Goal: Information Seeking & Learning: Learn about a topic

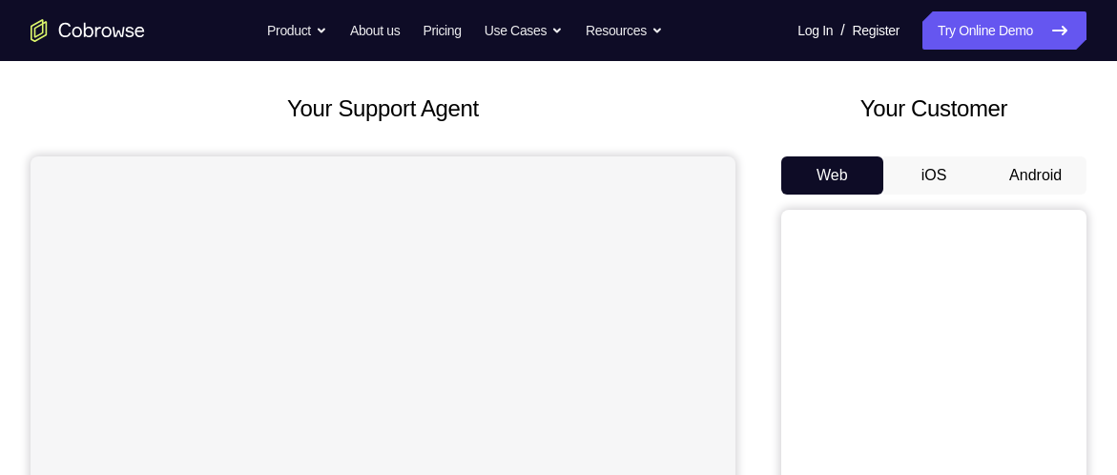
scroll to position [93, 0]
click at [982, 162] on button "iOS" at bounding box center [934, 174] width 102 height 38
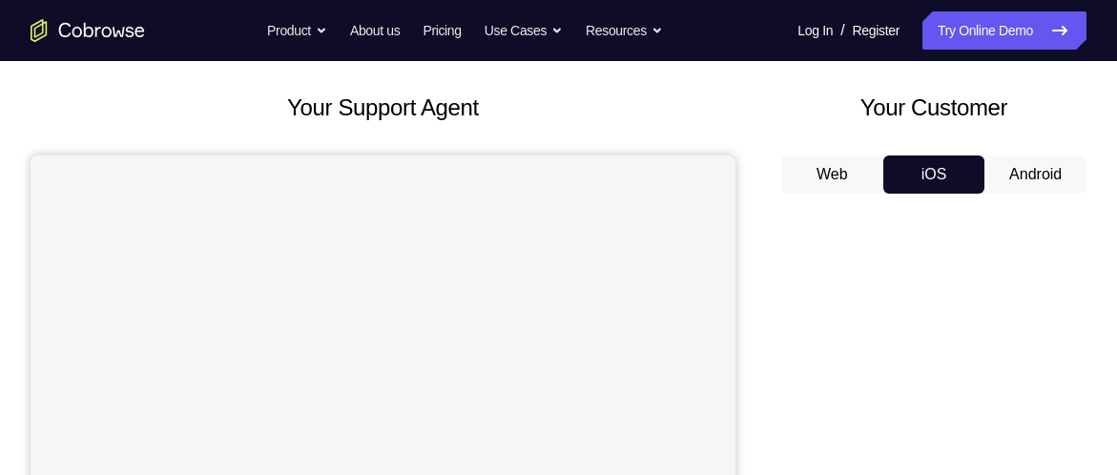
click at [1017, 176] on button "Android" at bounding box center [1035, 174] width 102 height 38
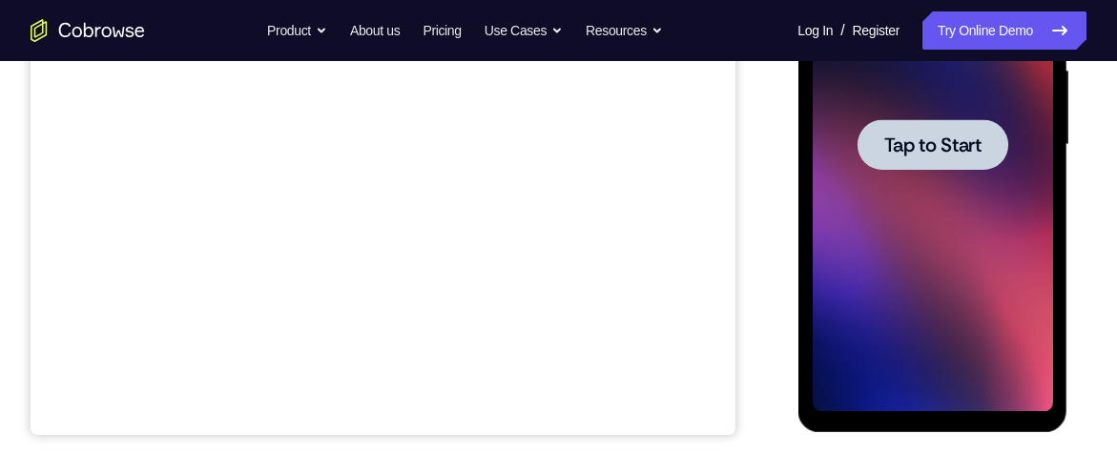
scroll to position [0, 0]
click at [929, 159] on div at bounding box center [932, 144] width 151 height 51
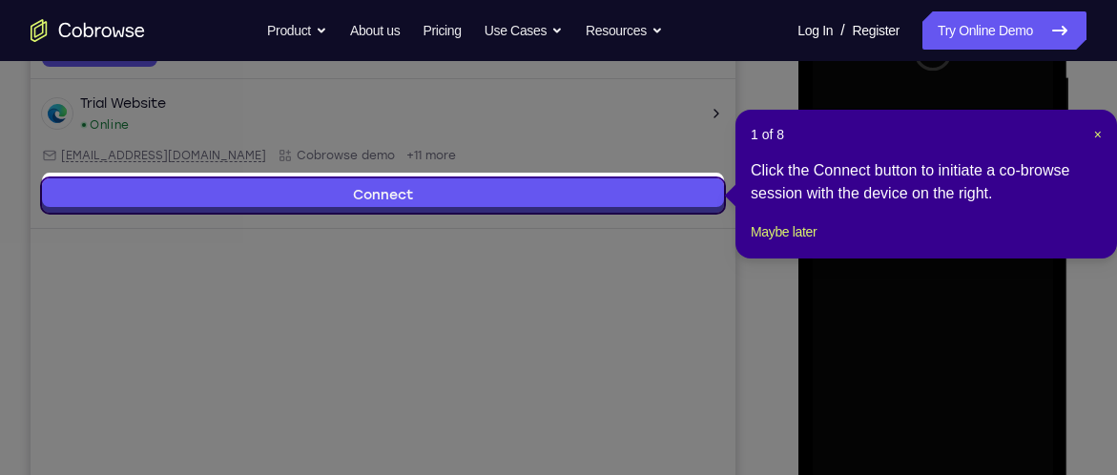
scroll to position [381, 0]
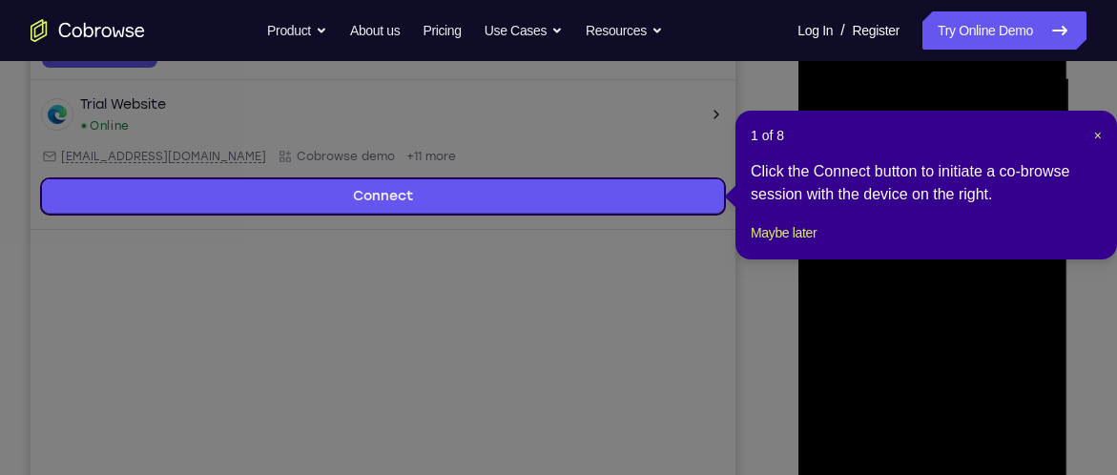
drag, startPoint x: 1096, startPoint y: 138, endPoint x: 895, endPoint y: 340, distance: 284.6
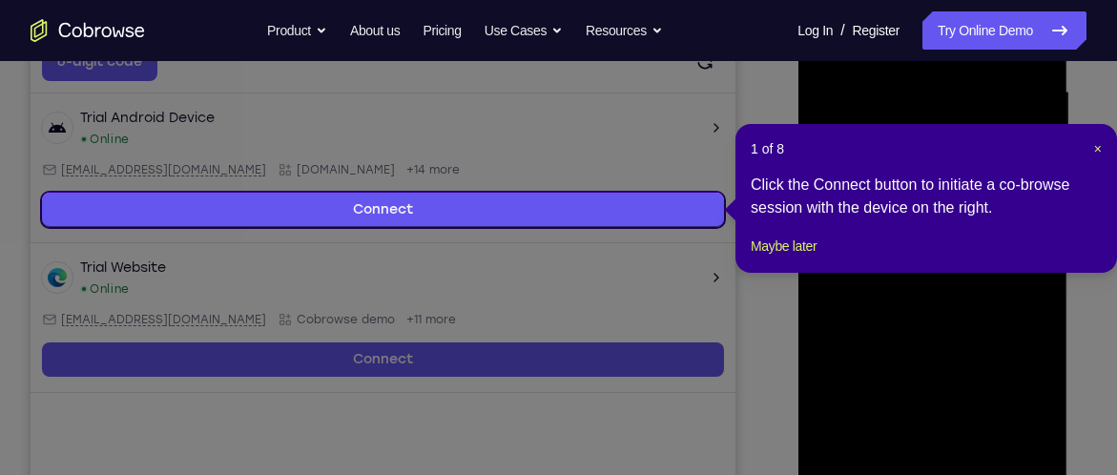
scroll to position [366, 0]
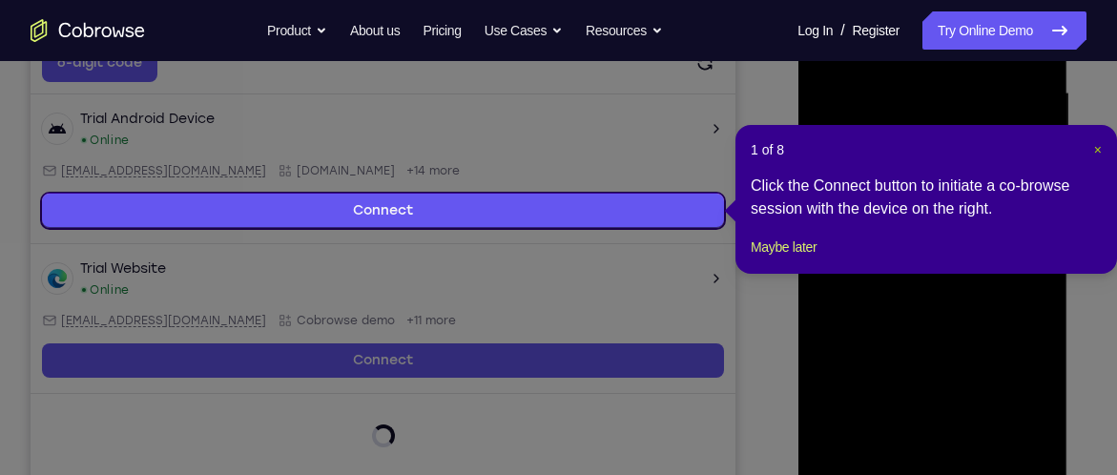
click at [1095, 144] on span "×" at bounding box center [1098, 149] width 8 height 15
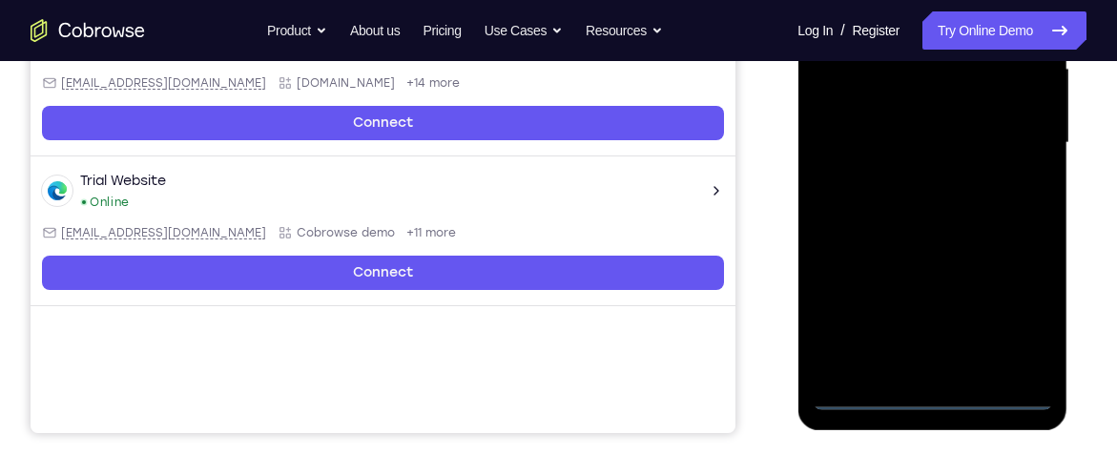
scroll to position [465, 0]
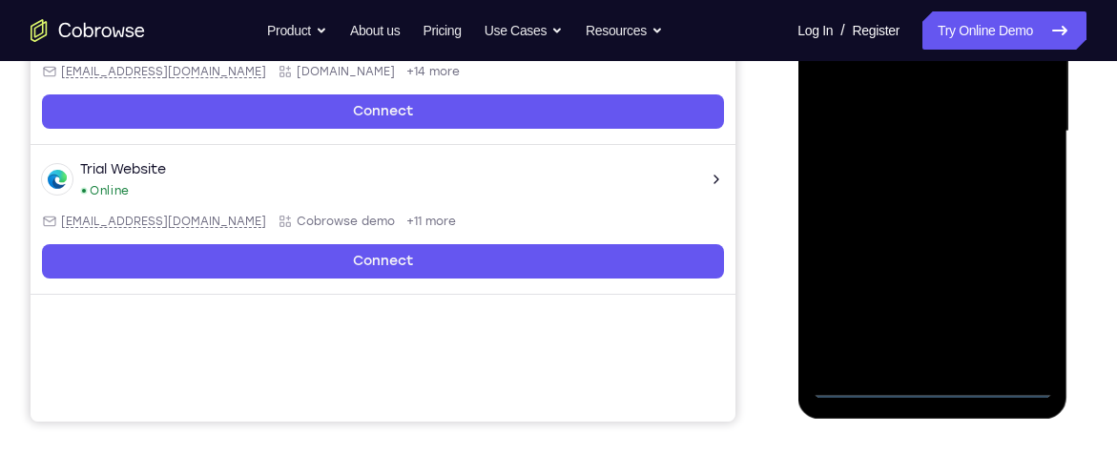
click at [927, 388] on div at bounding box center [932, 132] width 240 height 534
click at [1011, 304] on div at bounding box center [932, 132] width 240 height 534
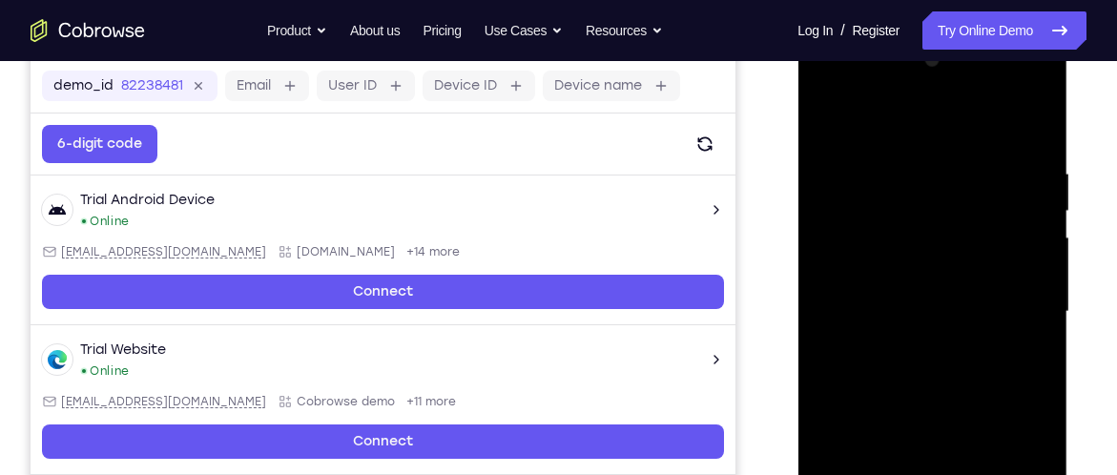
scroll to position [282, 0]
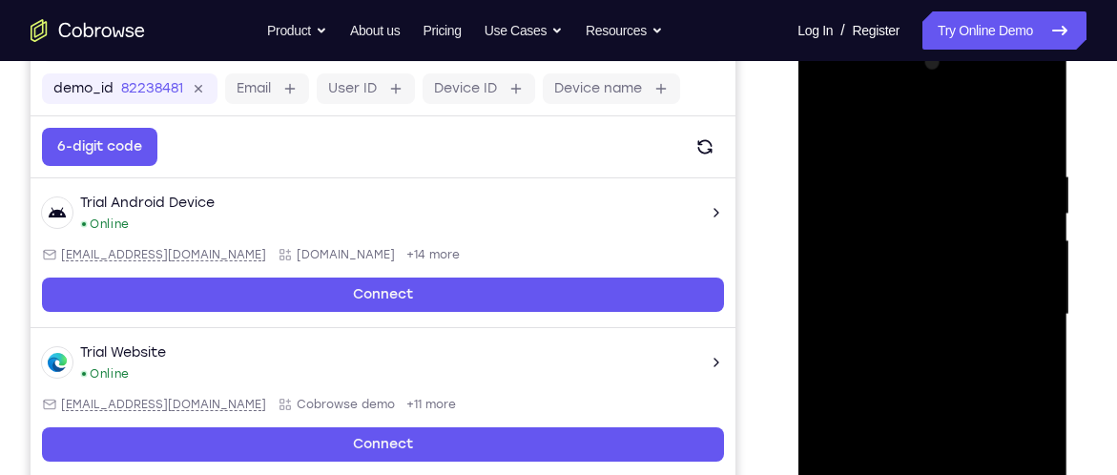
click at [837, 92] on div at bounding box center [932, 315] width 240 height 534
click at [1012, 313] on div at bounding box center [932, 315] width 240 height 534
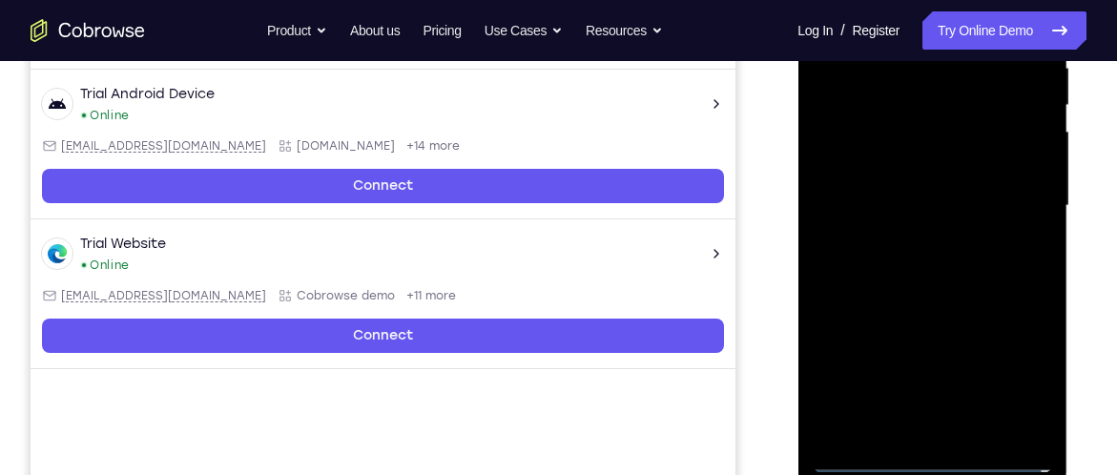
scroll to position [391, 0]
click at [913, 430] on div at bounding box center [932, 206] width 240 height 534
click at [937, 185] on div at bounding box center [932, 206] width 240 height 534
click at [897, 174] on div at bounding box center [932, 206] width 240 height 534
click at [888, 203] on div at bounding box center [932, 206] width 240 height 534
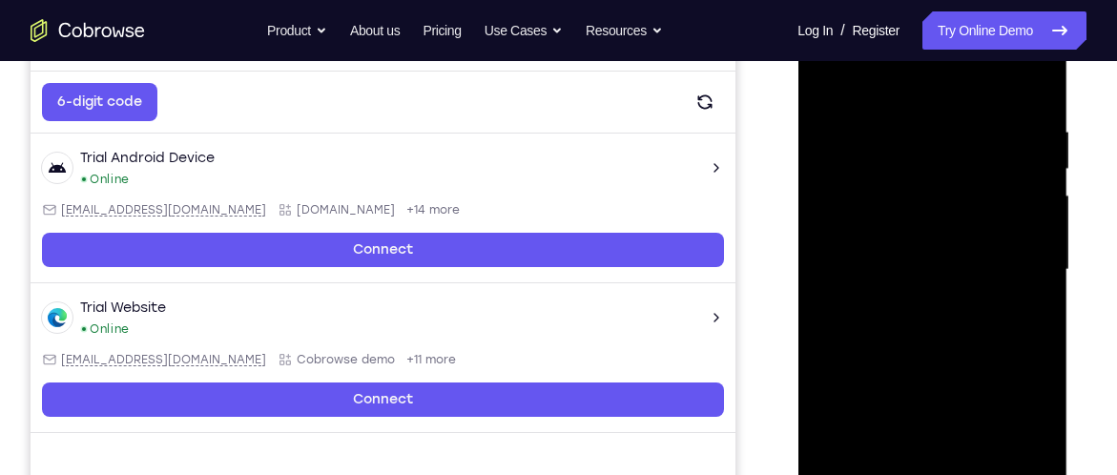
scroll to position [326, 0]
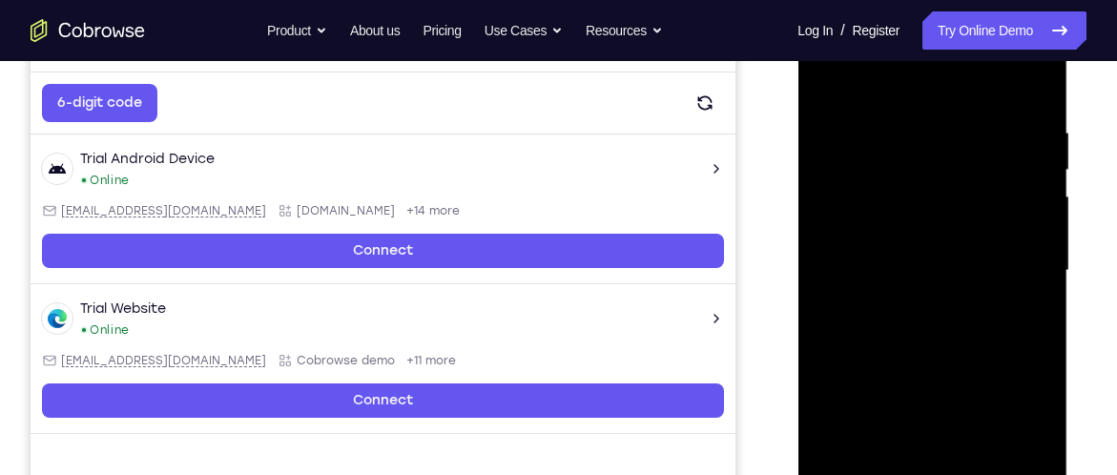
click at [899, 130] on div at bounding box center [932, 271] width 240 height 534
drag, startPoint x: 919, startPoint y: 94, endPoint x: 916, endPoint y: 47, distance: 47.8
click at [916, 47] on div at bounding box center [932, 271] width 240 height 534
click at [1008, 197] on div at bounding box center [932, 271] width 240 height 534
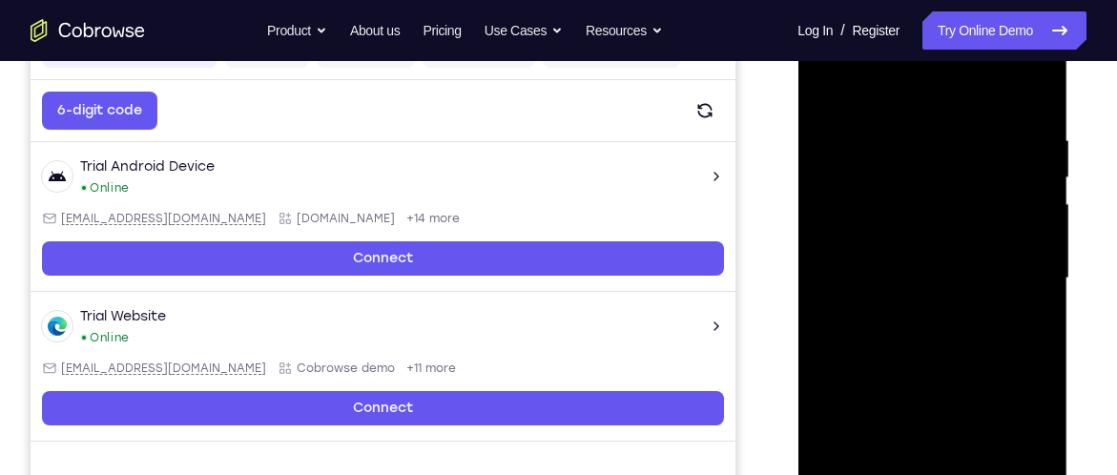
scroll to position [318, 0]
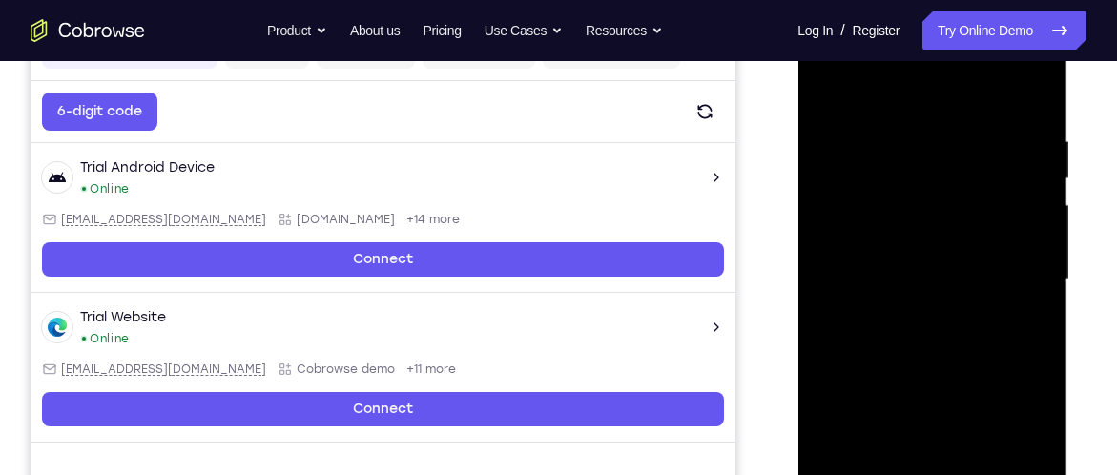
click at [943, 316] on div at bounding box center [932, 279] width 240 height 534
click at [940, 294] on div at bounding box center [932, 279] width 240 height 534
drag, startPoint x: 968, startPoint y: 293, endPoint x: 1086, endPoint y: 289, distance: 118.3
click at [1069, 289] on html "Online web based iOS Simulators and Android Emulators. Run iPhone, iPad, Mobile…" at bounding box center [933, 284] width 272 height 572
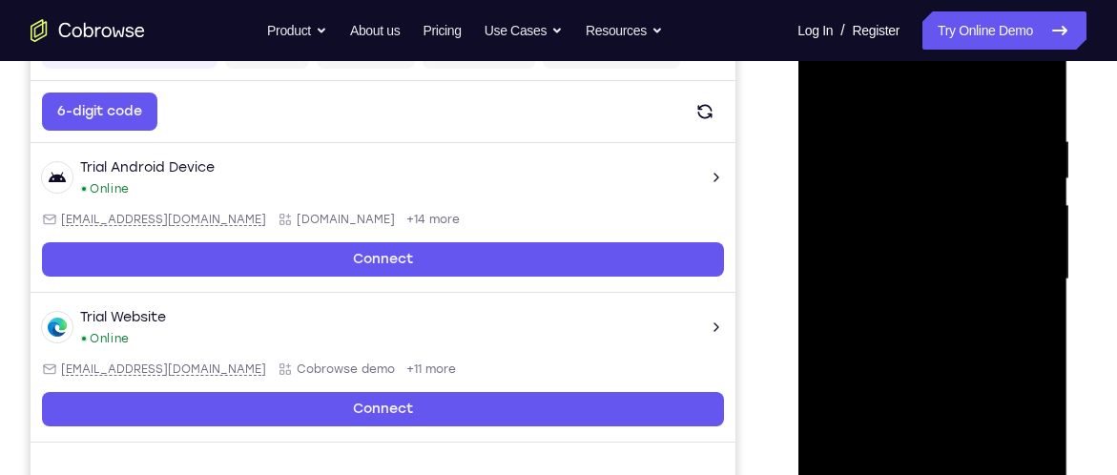
click at [969, 291] on div at bounding box center [932, 279] width 240 height 534
click at [816, 265] on div at bounding box center [932, 279] width 240 height 534
click at [819, 265] on div at bounding box center [932, 279] width 240 height 534
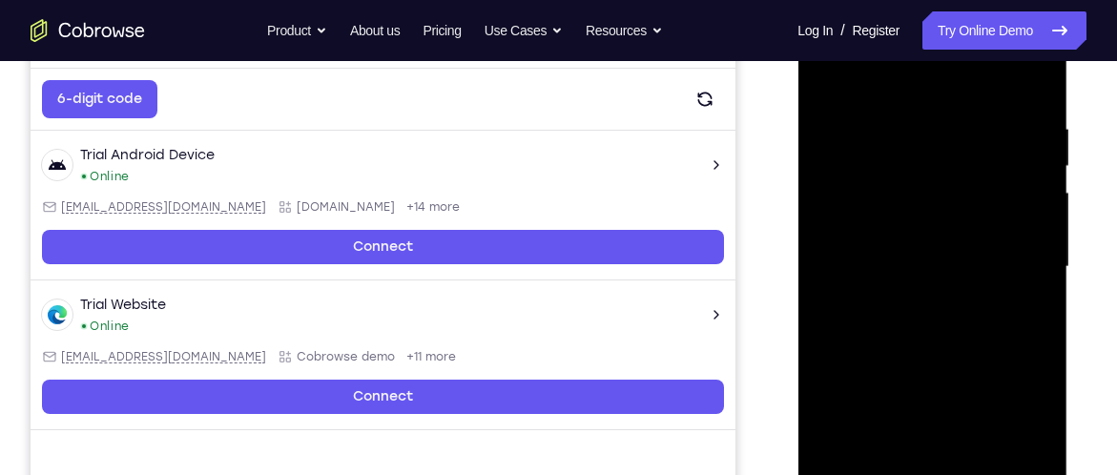
scroll to position [345, 0]
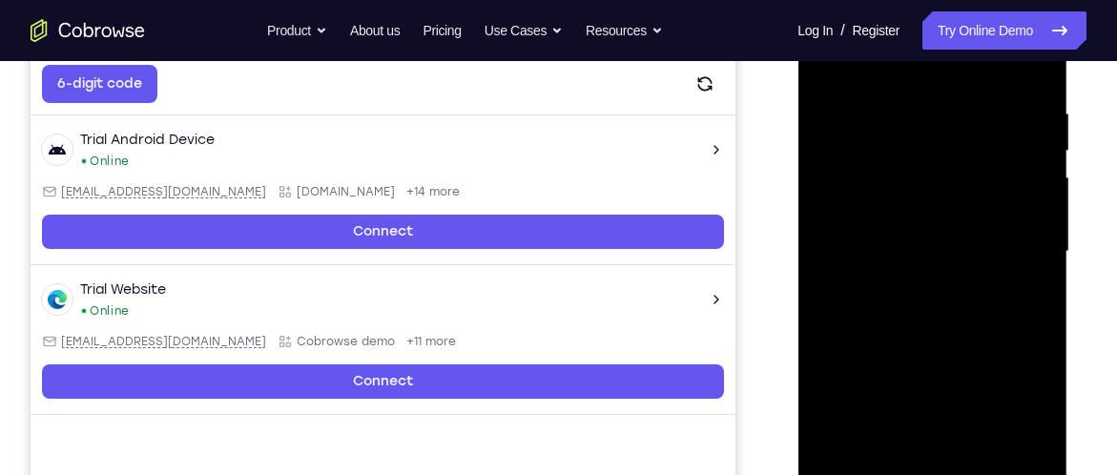
drag, startPoint x: 968, startPoint y: 251, endPoint x: 968, endPoint y: 279, distance: 27.7
click at [968, 279] on div at bounding box center [932, 252] width 240 height 534
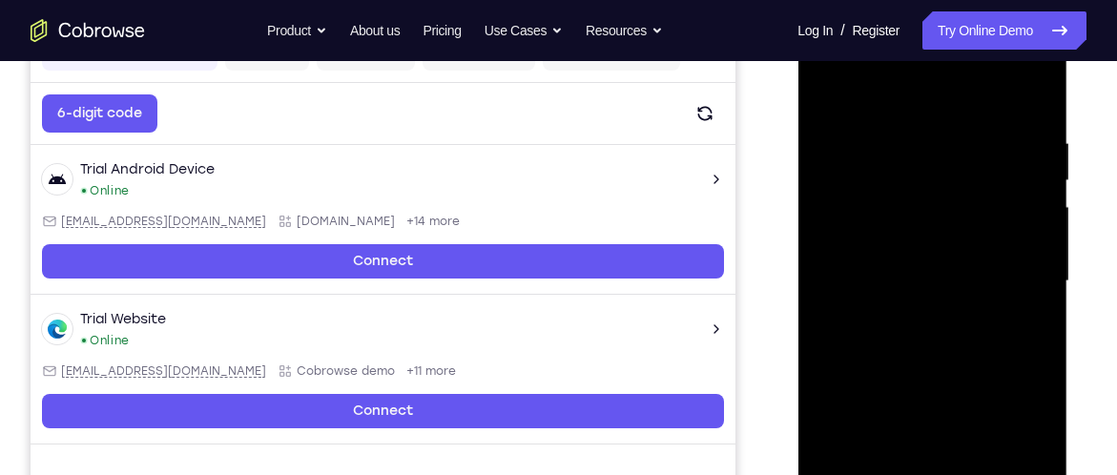
scroll to position [315, 0]
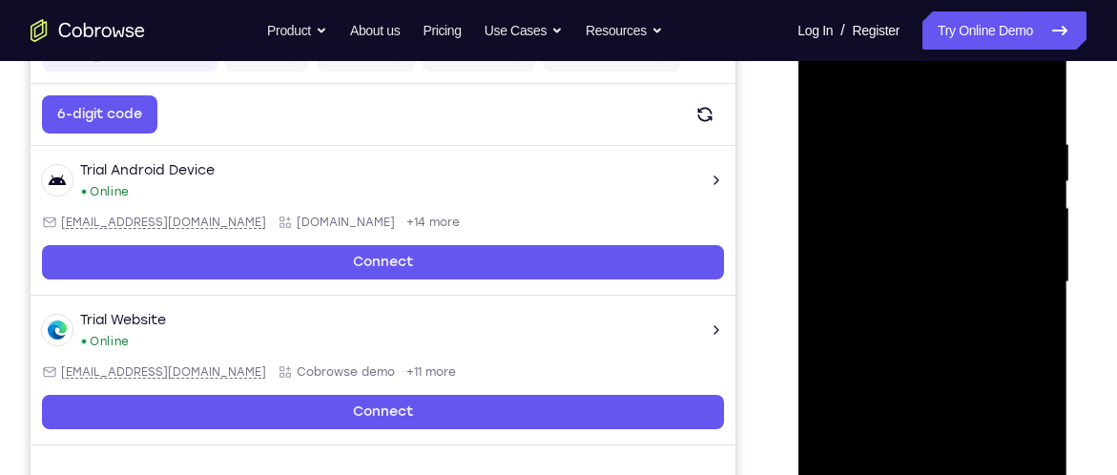
click at [968, 279] on div at bounding box center [932, 282] width 240 height 534
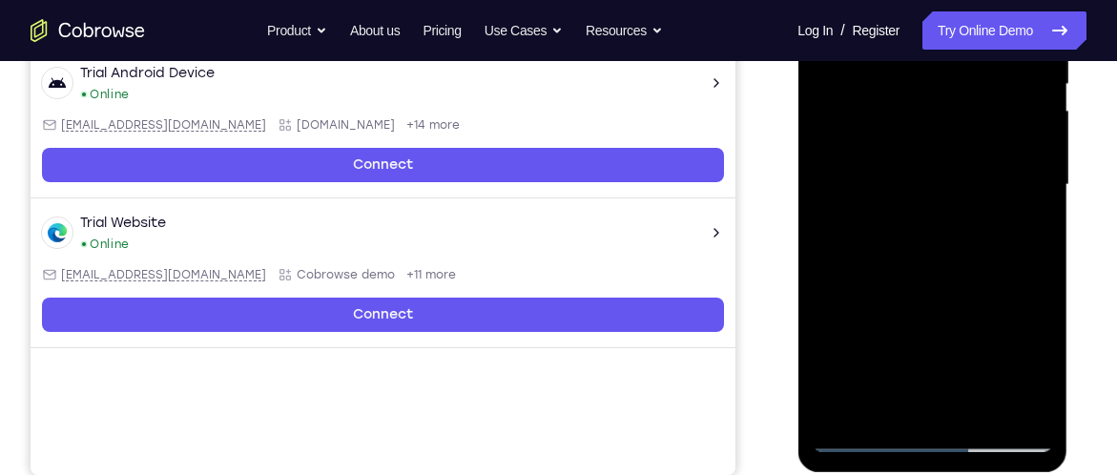
scroll to position [426, 0]
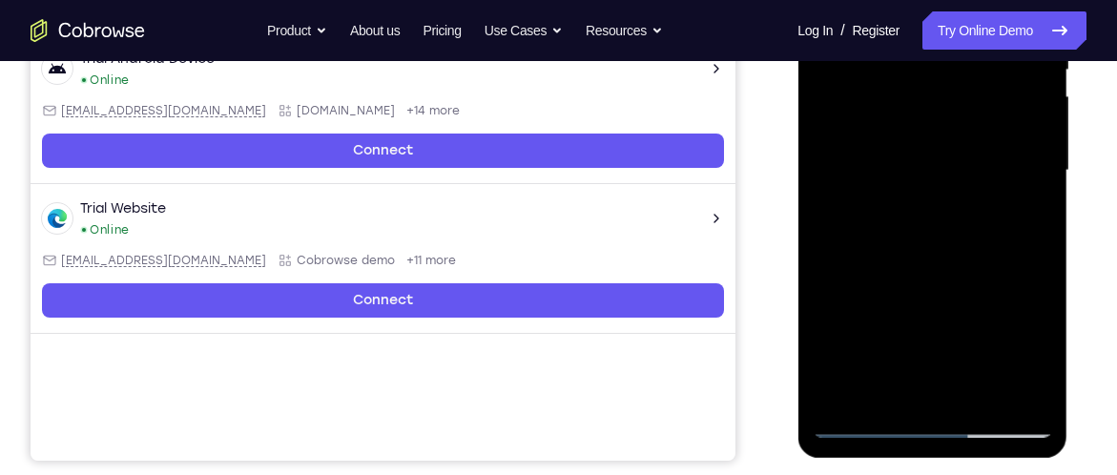
click at [832, 271] on div at bounding box center [932, 171] width 240 height 534
click at [1024, 385] on div at bounding box center [932, 171] width 240 height 534
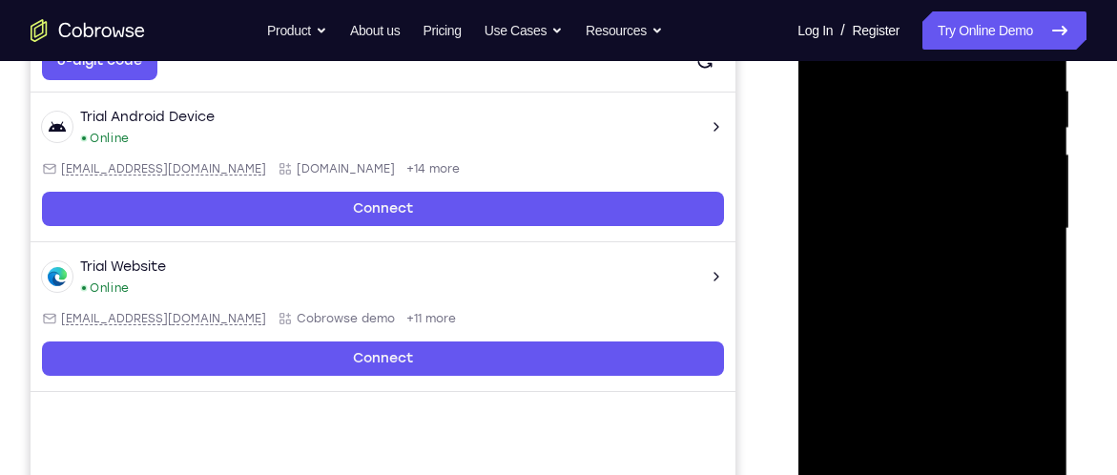
scroll to position [331, 0]
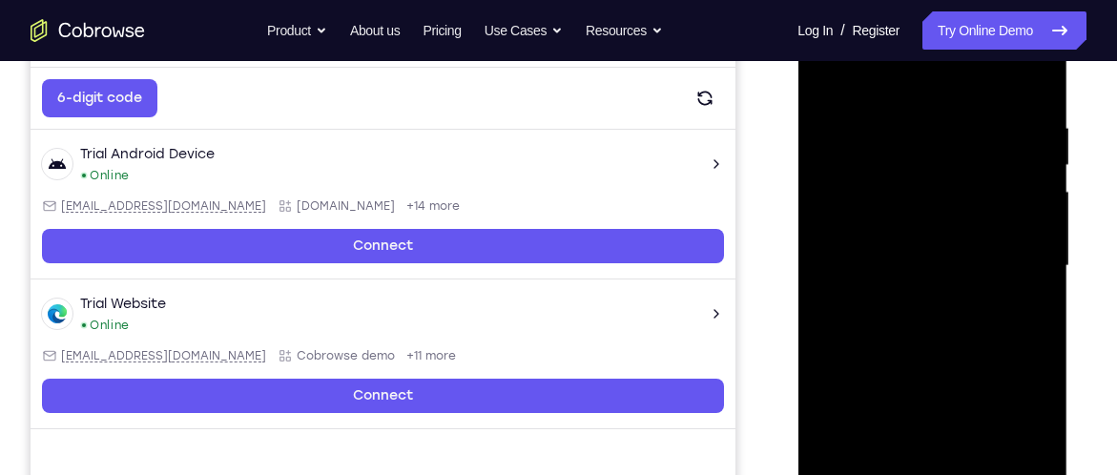
click at [1012, 323] on div at bounding box center [932, 266] width 240 height 534
click at [986, 271] on div at bounding box center [932, 266] width 240 height 534
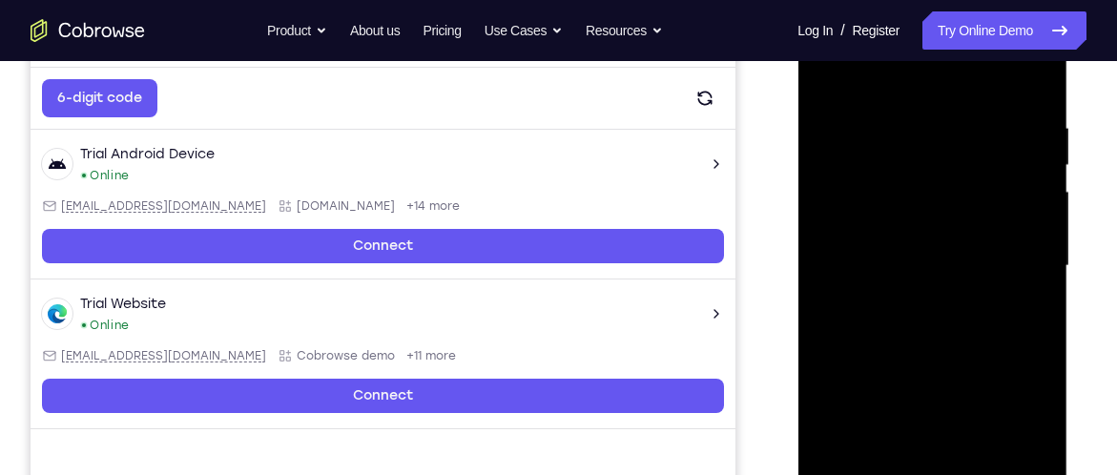
click at [986, 271] on div at bounding box center [932, 266] width 240 height 534
click at [1016, 258] on div at bounding box center [932, 266] width 240 height 534
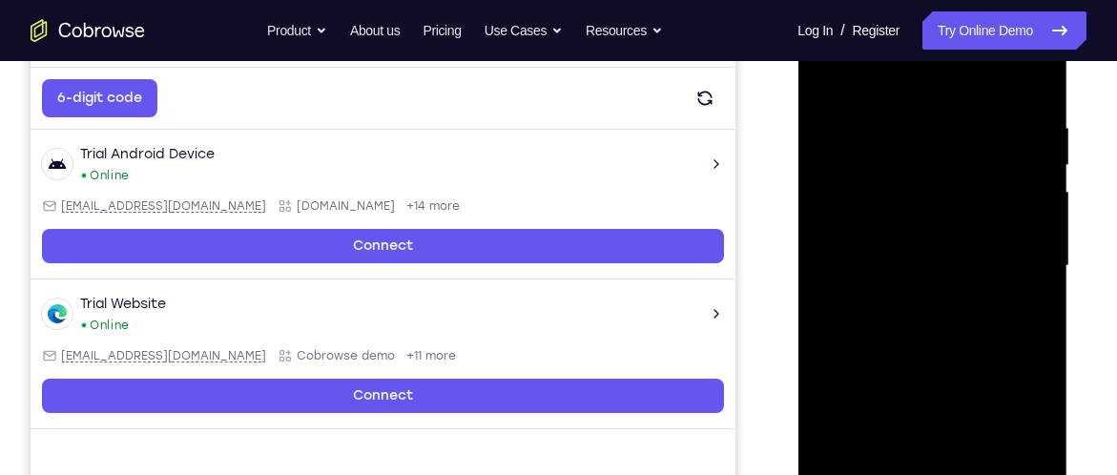
click at [1016, 258] on div at bounding box center [932, 266] width 240 height 534
drag, startPoint x: 1016, startPoint y: 258, endPoint x: 871, endPoint y: 271, distance: 145.6
click at [872, 271] on div at bounding box center [932, 266] width 240 height 534
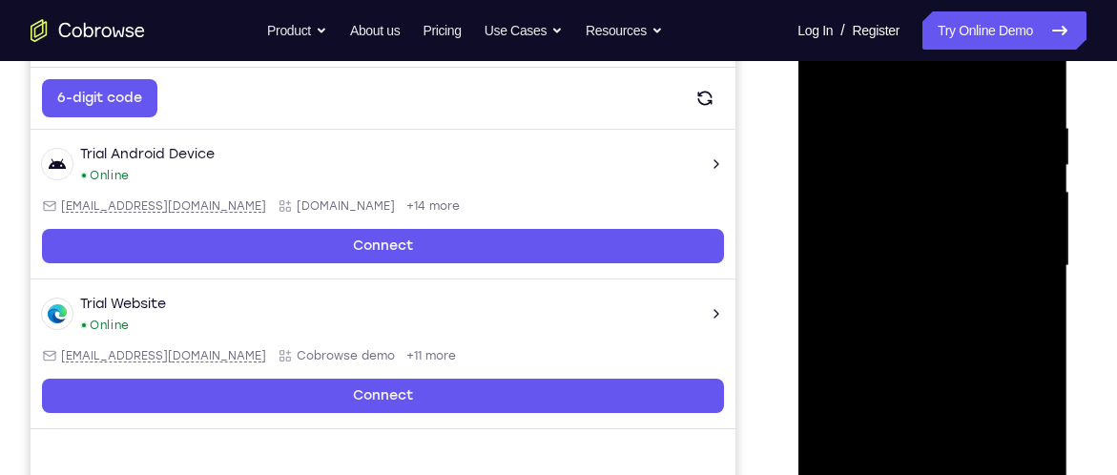
click at [999, 241] on div at bounding box center [932, 266] width 240 height 534
click at [1014, 192] on div at bounding box center [932, 266] width 240 height 534
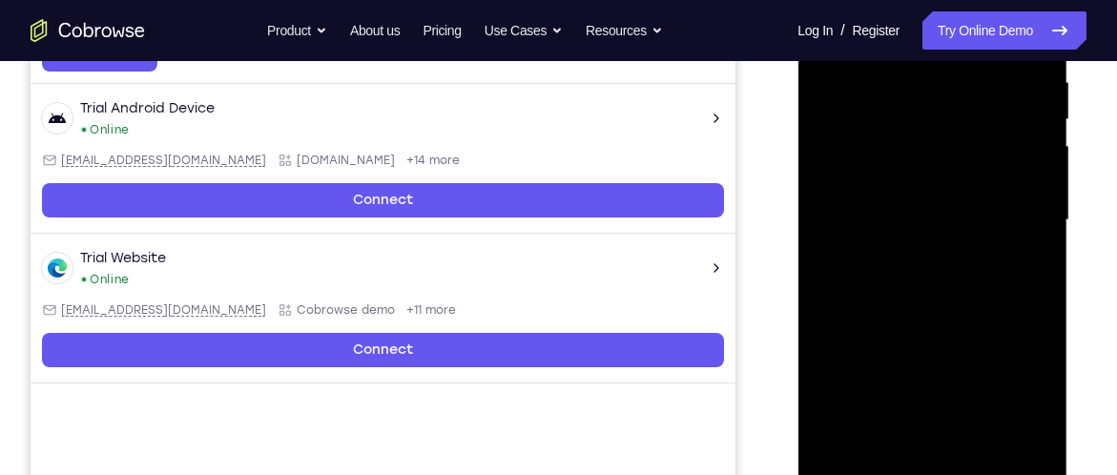
scroll to position [396, 0]
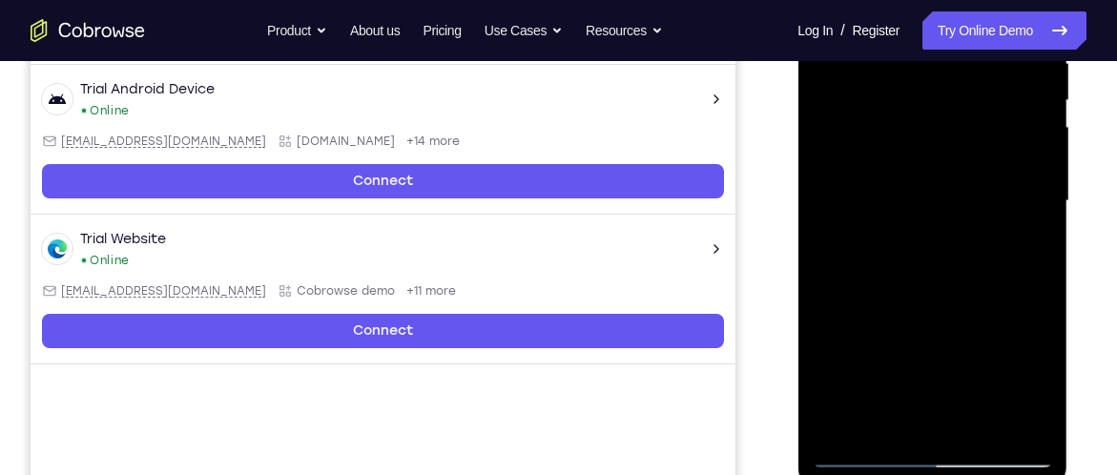
click at [1035, 423] on div at bounding box center [932, 201] width 240 height 534
click at [828, 270] on div at bounding box center [932, 201] width 240 height 534
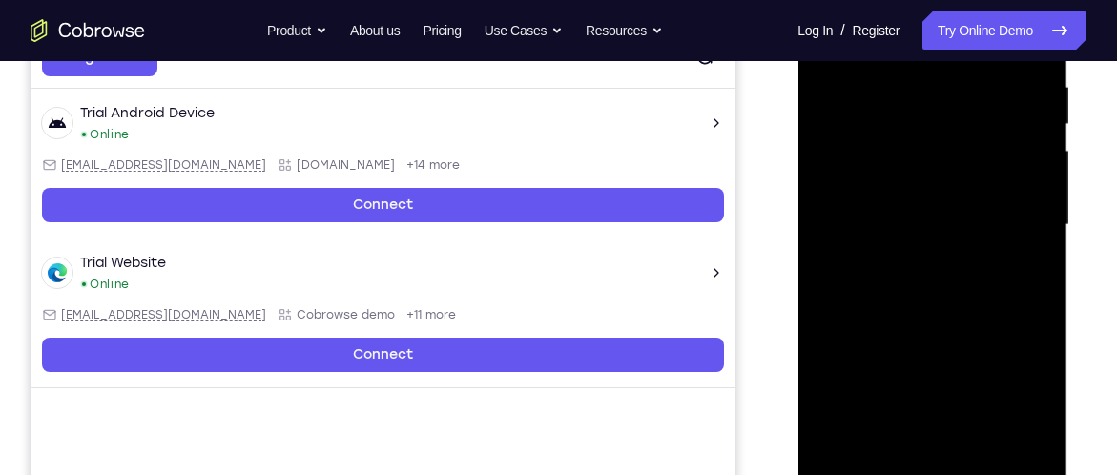
scroll to position [365, 0]
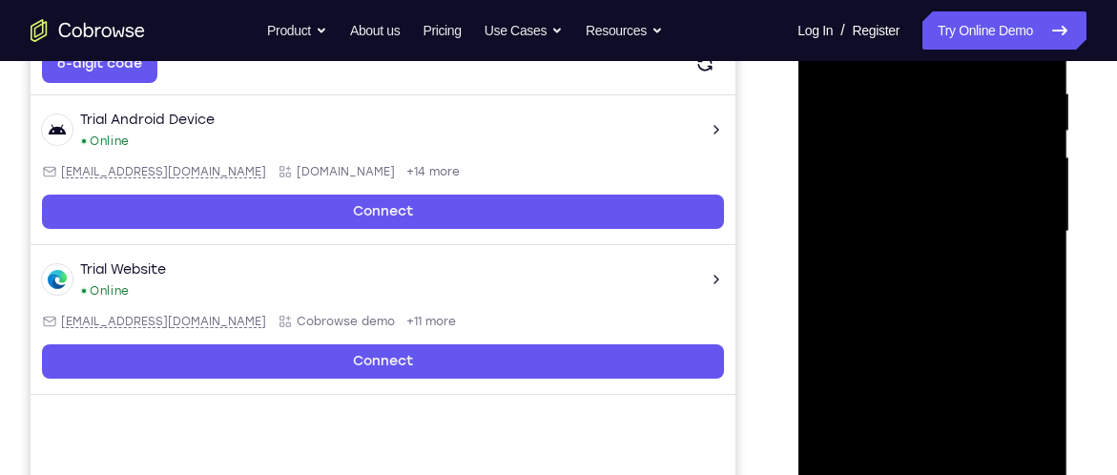
click at [1031, 446] on div at bounding box center [932, 232] width 240 height 534
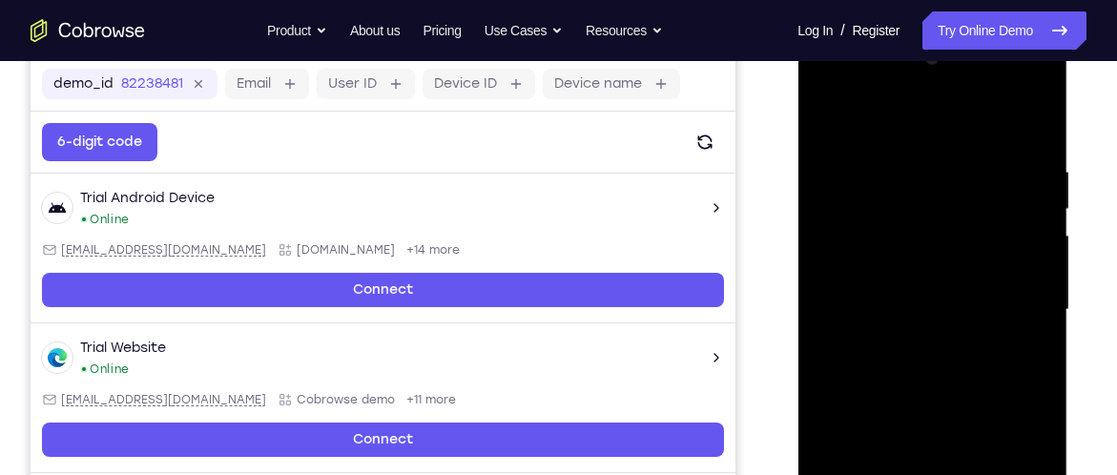
scroll to position [275, 0]
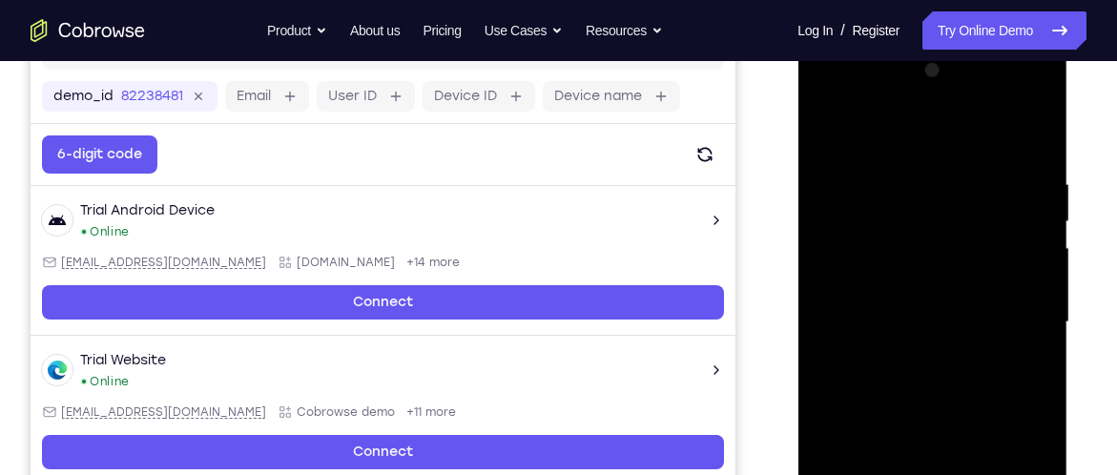
click at [831, 134] on div at bounding box center [932, 322] width 240 height 534
click at [1044, 150] on div at bounding box center [932, 322] width 240 height 534
drag, startPoint x: 902, startPoint y: 217, endPoint x: 898, endPoint y: 176, distance: 42.2
click at [898, 176] on div at bounding box center [932, 322] width 240 height 534
drag, startPoint x: 870, startPoint y: 228, endPoint x: 861, endPoint y: 146, distance: 82.5
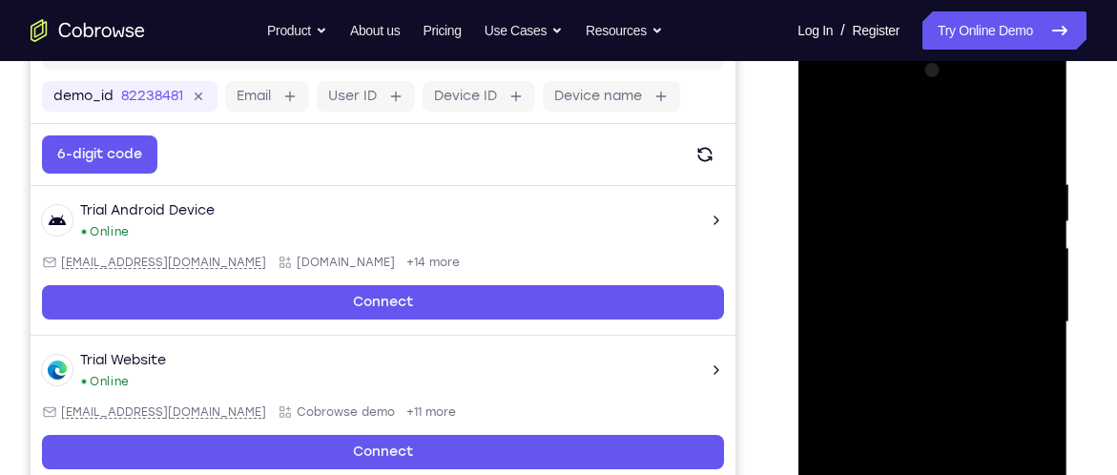
click at [861, 146] on div at bounding box center [932, 322] width 240 height 534
click at [832, 128] on div at bounding box center [932, 322] width 240 height 534
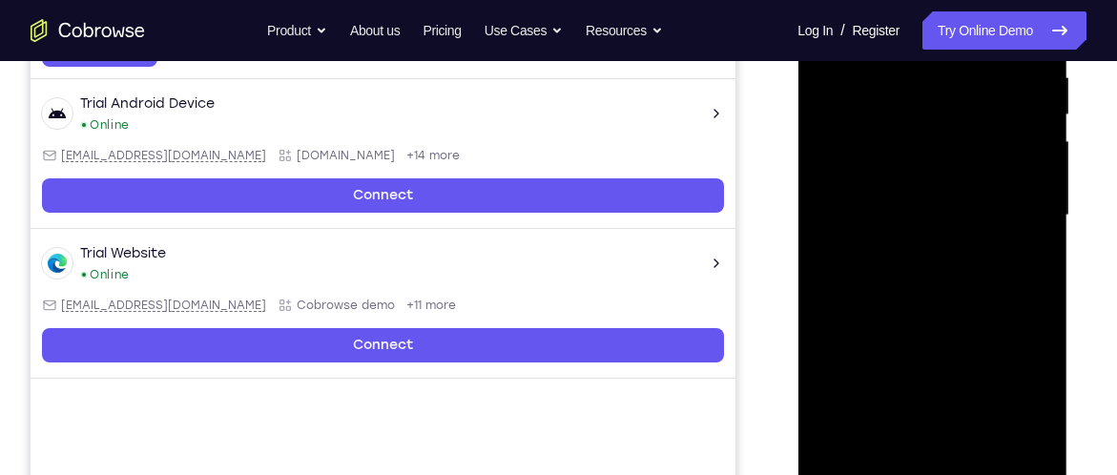
scroll to position [382, 0]
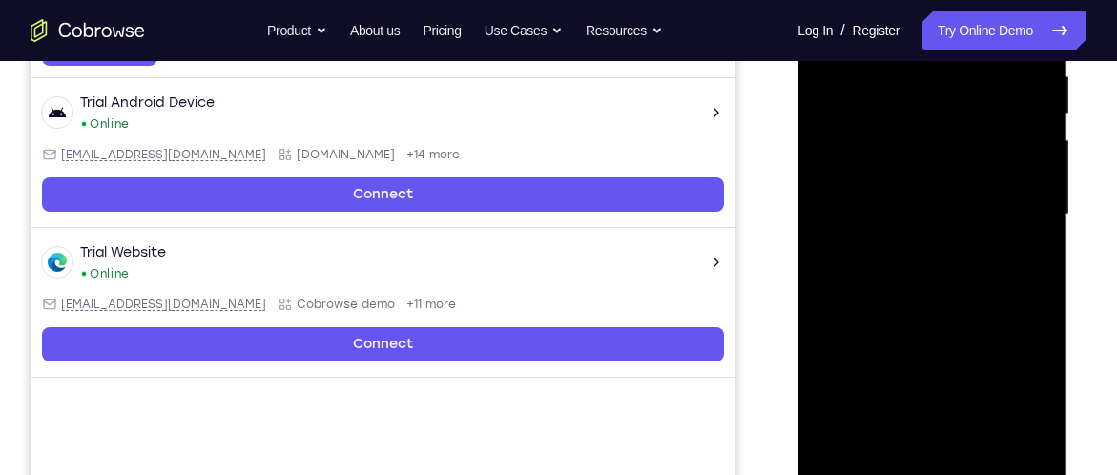
click at [999, 200] on div at bounding box center [932, 215] width 240 height 534
click at [1006, 210] on div at bounding box center [932, 215] width 240 height 534
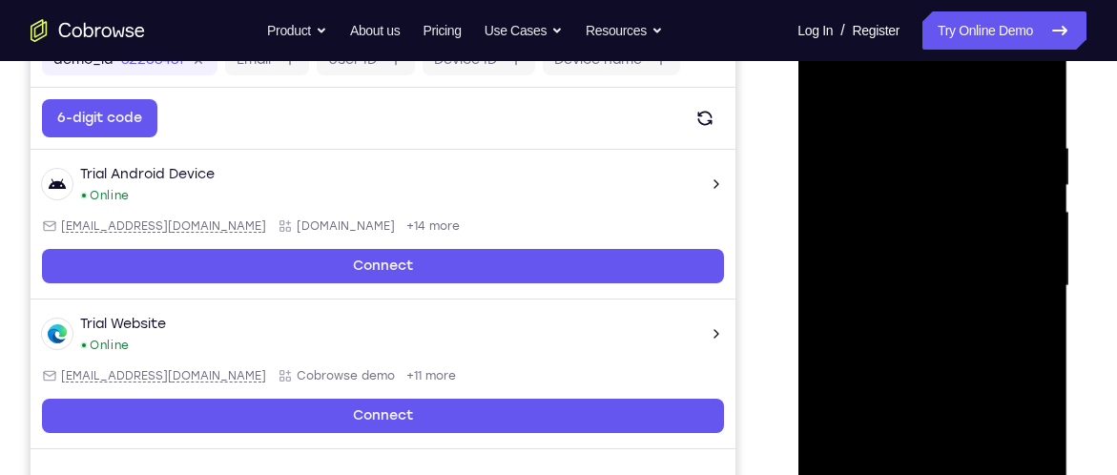
scroll to position [287, 0]
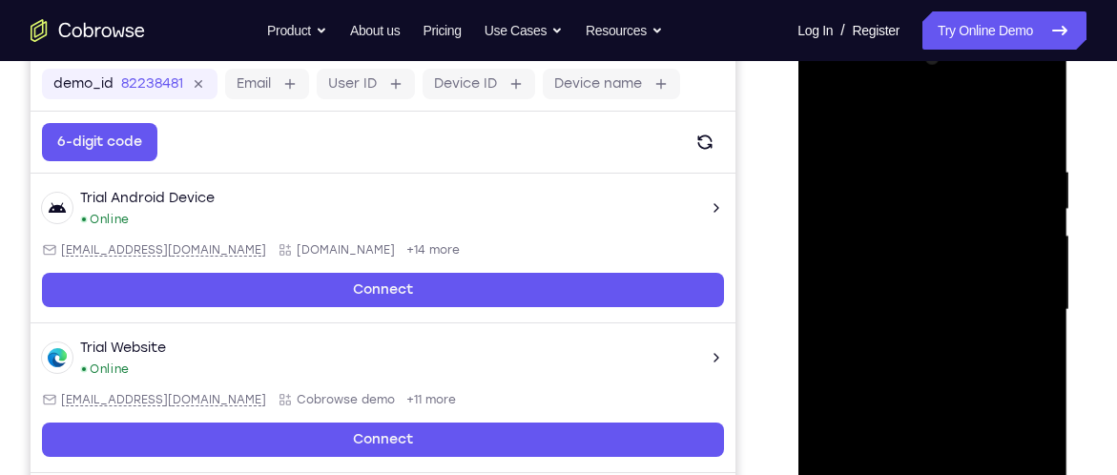
click at [1008, 230] on div at bounding box center [932, 310] width 240 height 534
click at [1029, 230] on div at bounding box center [932, 310] width 240 height 534
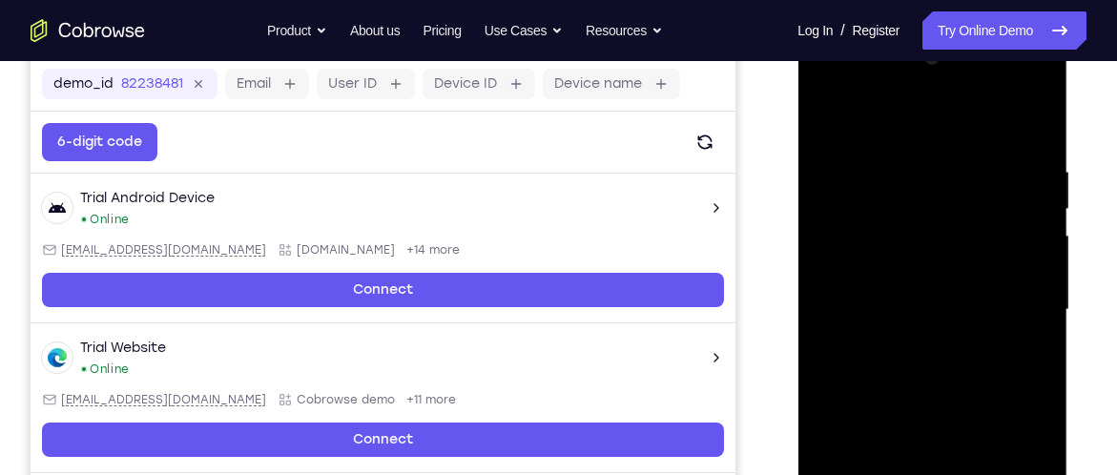
click at [1029, 230] on div at bounding box center [932, 310] width 240 height 534
click at [1017, 230] on div at bounding box center [932, 310] width 240 height 534
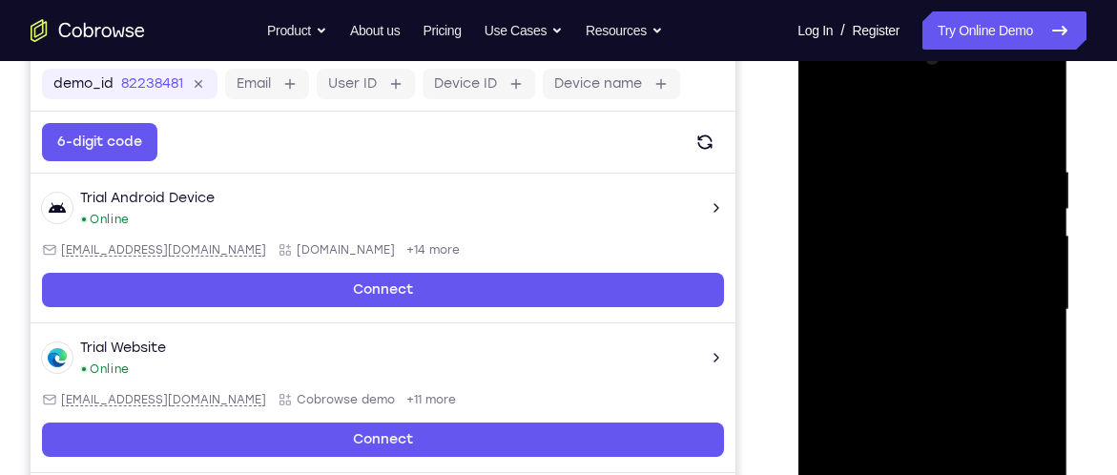
click at [1017, 230] on div at bounding box center [932, 310] width 240 height 534
drag, startPoint x: 1017, startPoint y: 230, endPoint x: 899, endPoint y: 248, distance: 118.7
click at [899, 248] on div at bounding box center [932, 310] width 240 height 534
click at [1013, 233] on div at bounding box center [932, 310] width 240 height 534
drag, startPoint x: 1013, startPoint y: 233, endPoint x: 864, endPoint y: 249, distance: 149.7
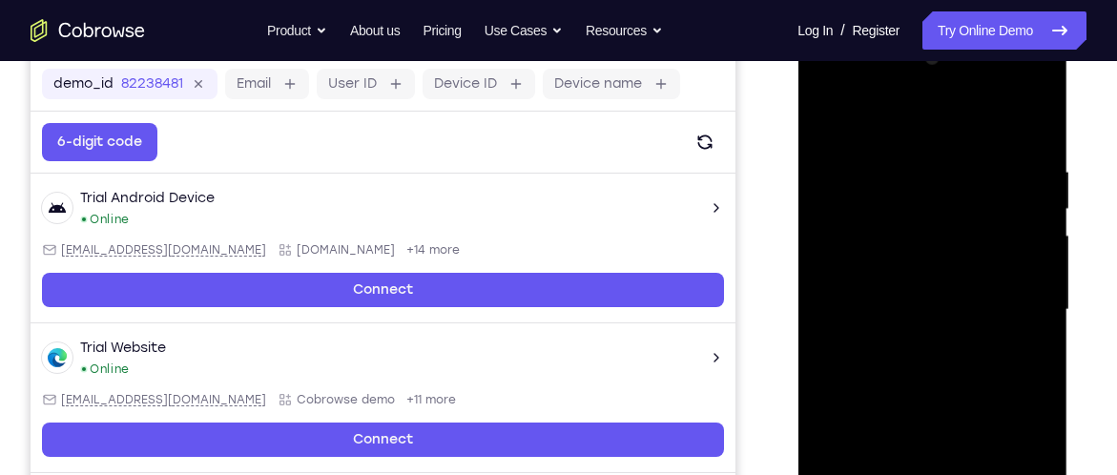
click at [866, 248] on div at bounding box center [932, 310] width 240 height 534
click at [1023, 187] on div at bounding box center [932, 310] width 240 height 534
click at [1016, 164] on div at bounding box center [932, 310] width 240 height 534
click at [1029, 121] on div at bounding box center [932, 310] width 240 height 534
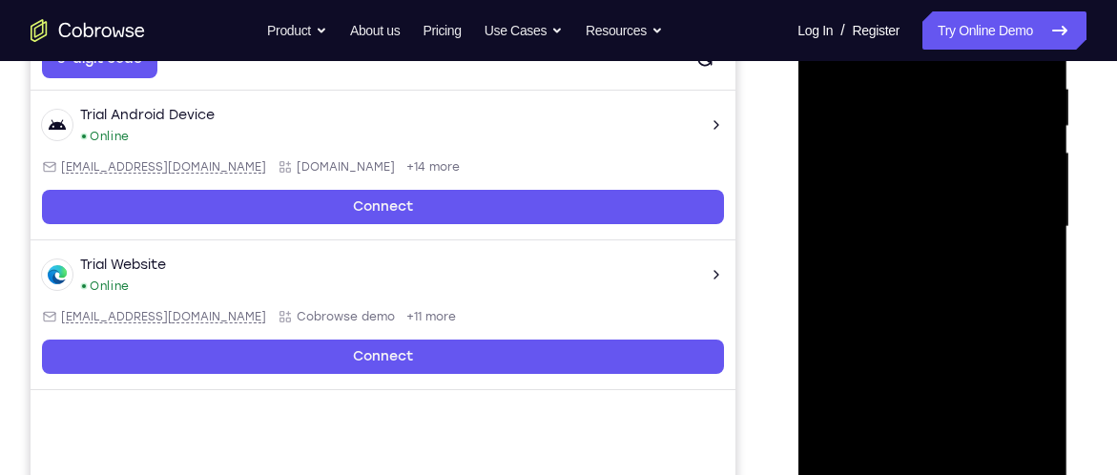
scroll to position [374, 0]
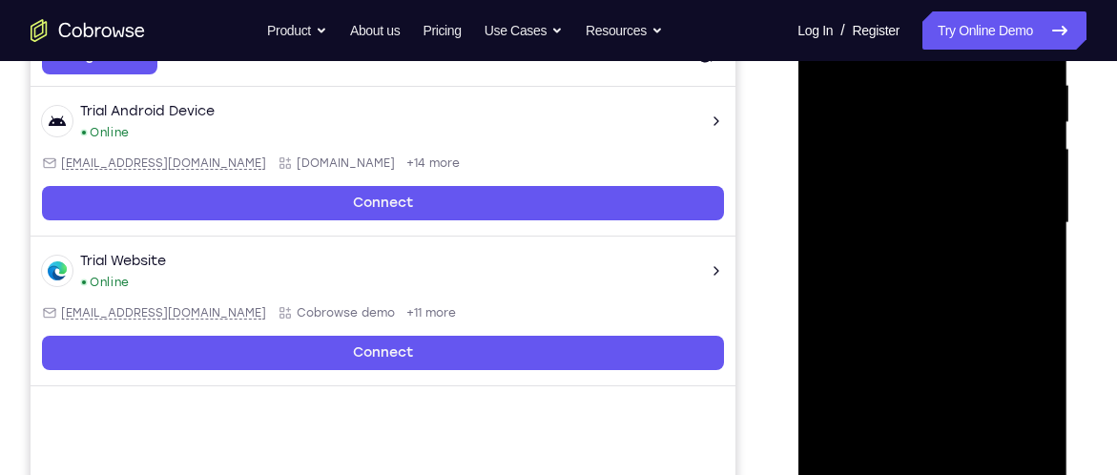
click at [836, 449] on div at bounding box center [932, 223] width 240 height 534
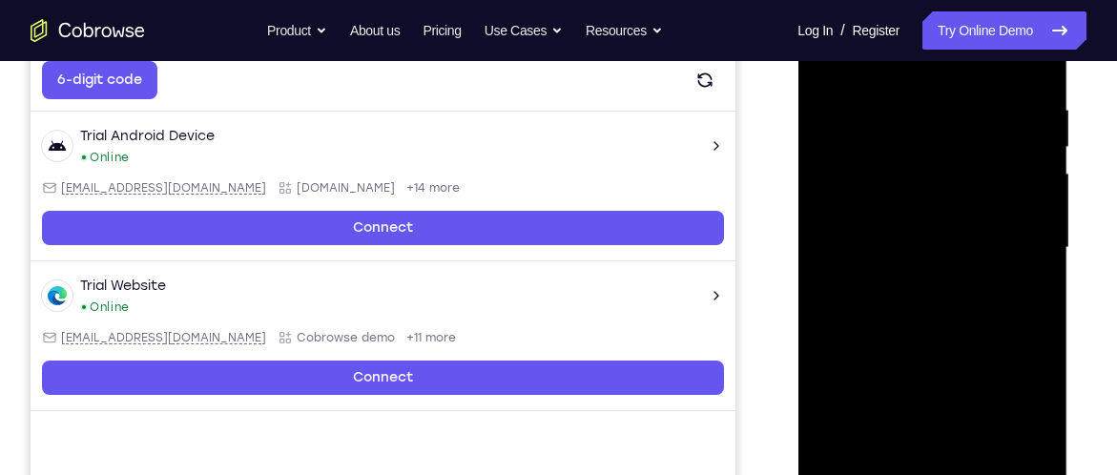
scroll to position [348, 0]
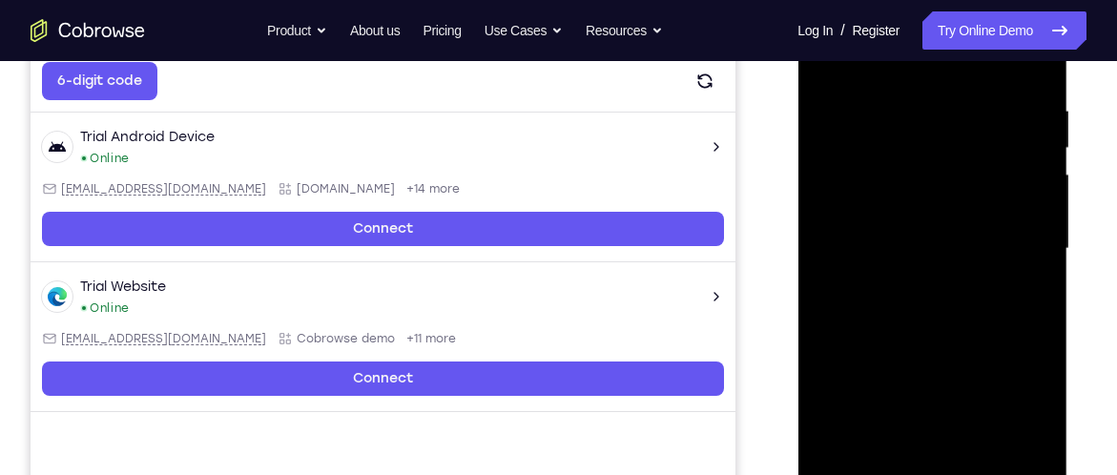
drag, startPoint x: 919, startPoint y: 287, endPoint x: 928, endPoint y: 416, distance: 129.1
click at [928, 416] on div at bounding box center [932, 249] width 240 height 534
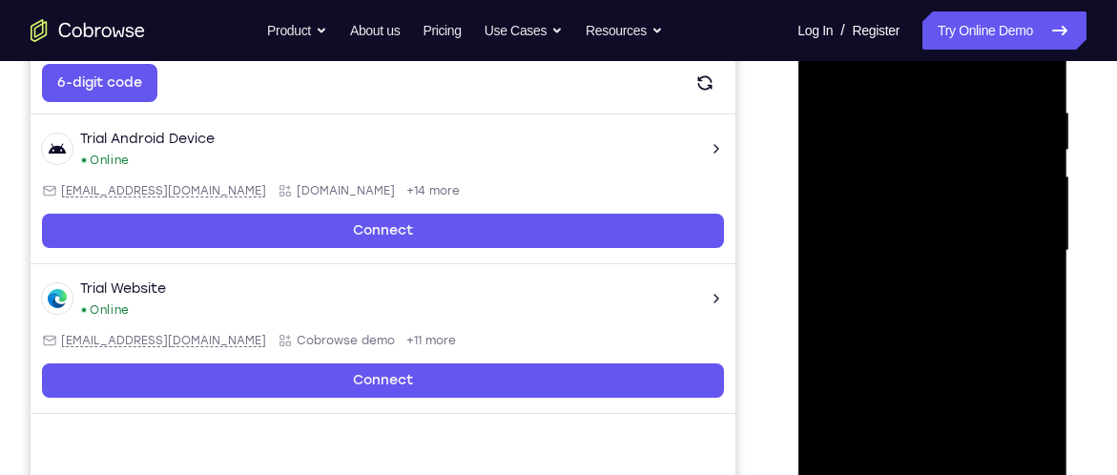
scroll to position [345, 0]
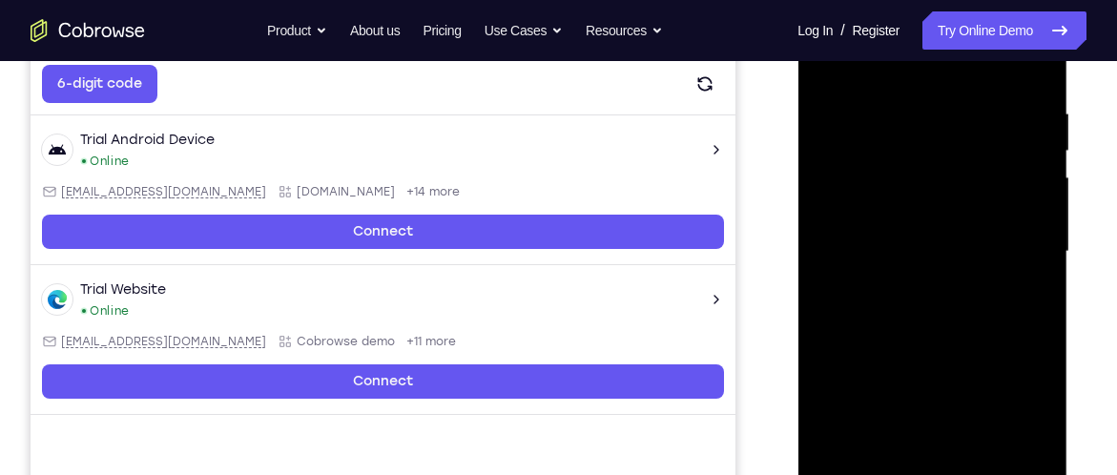
click at [903, 108] on div at bounding box center [932, 252] width 240 height 534
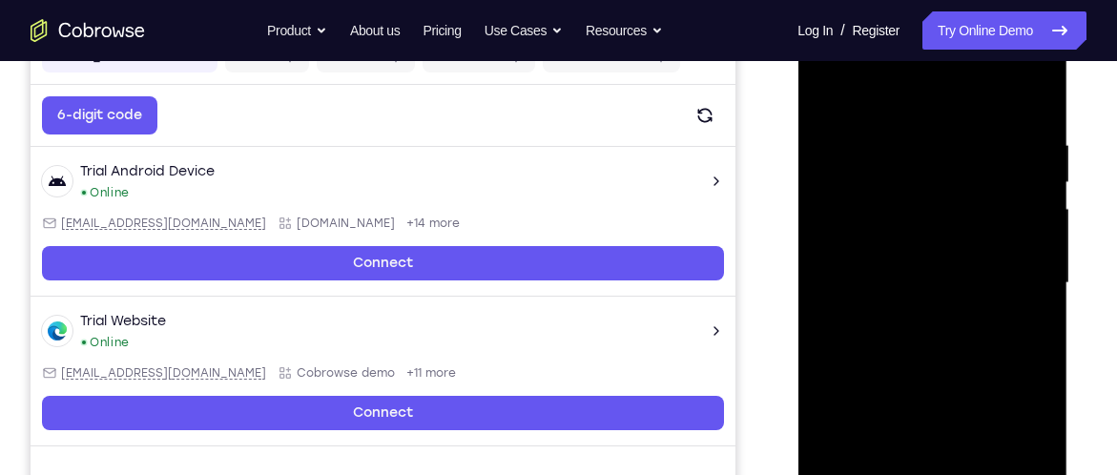
scroll to position [305, 0]
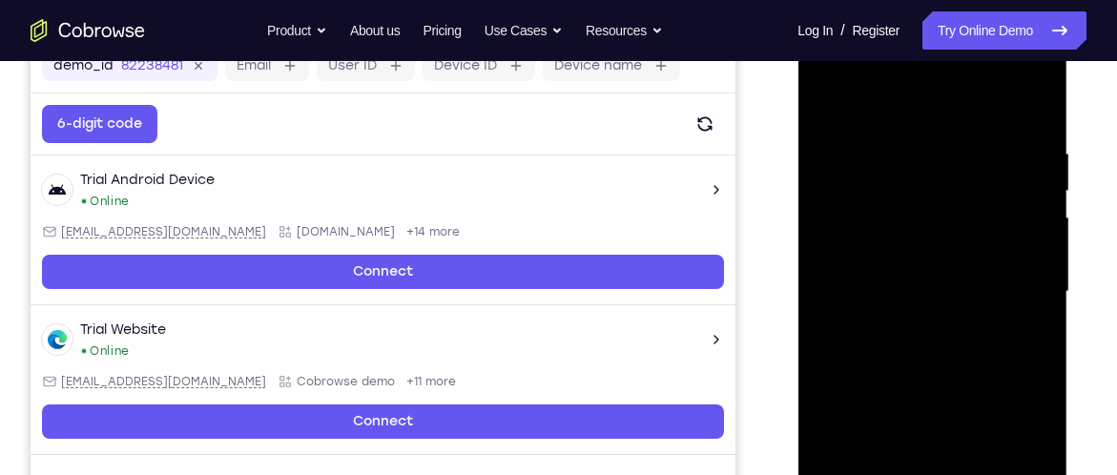
click at [1001, 187] on div at bounding box center [932, 292] width 240 height 534
click at [845, 216] on div at bounding box center [932, 292] width 240 height 534
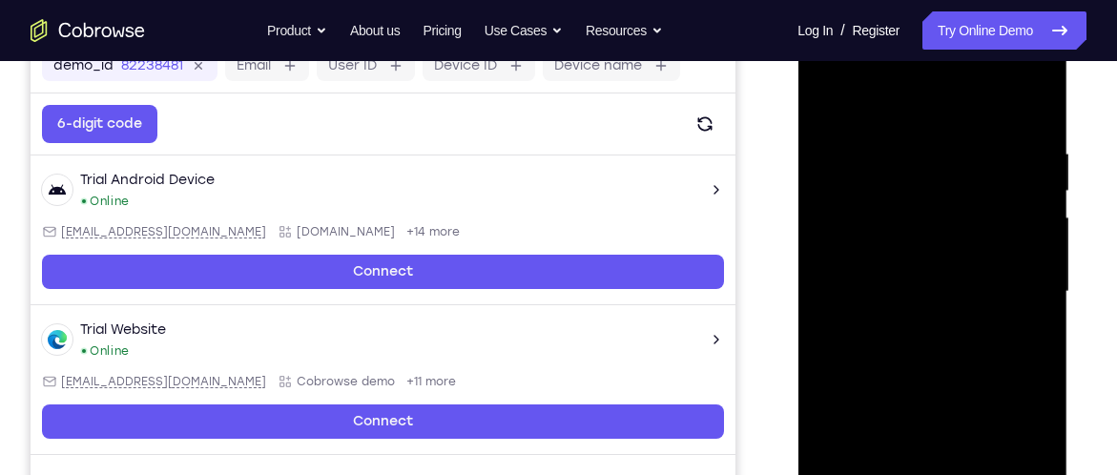
click at [845, 216] on div at bounding box center [932, 292] width 240 height 534
click at [995, 204] on div at bounding box center [932, 292] width 240 height 534
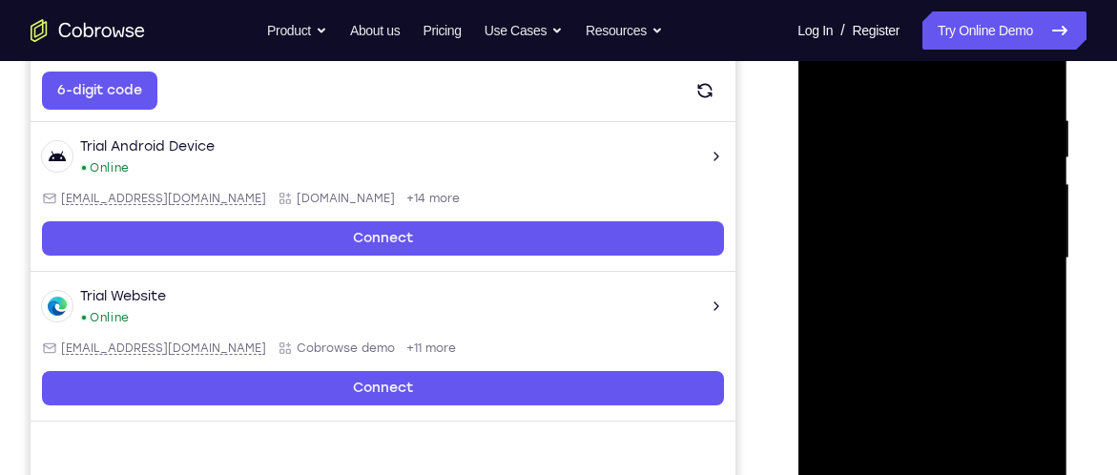
scroll to position [340, 0]
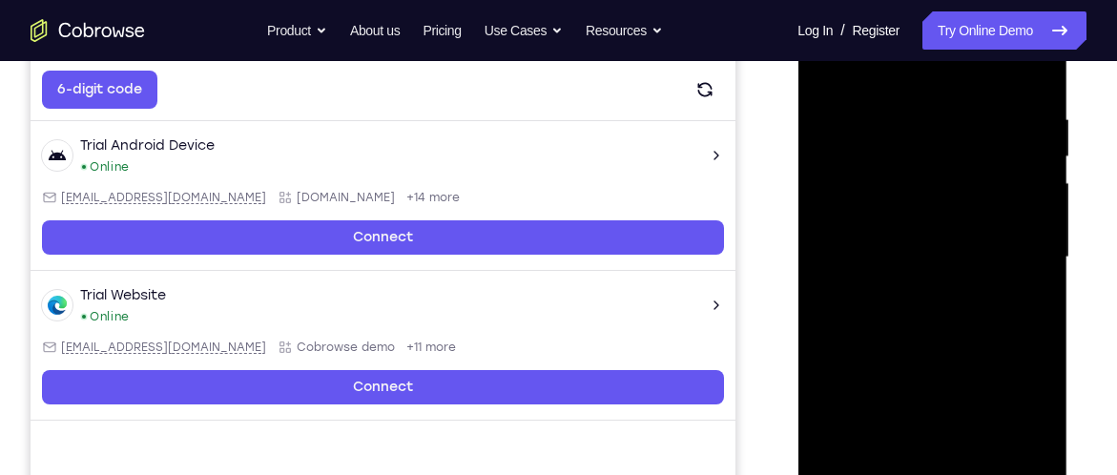
click at [995, 204] on div at bounding box center [932, 257] width 240 height 534
click at [1046, 231] on div at bounding box center [932, 257] width 240 height 534
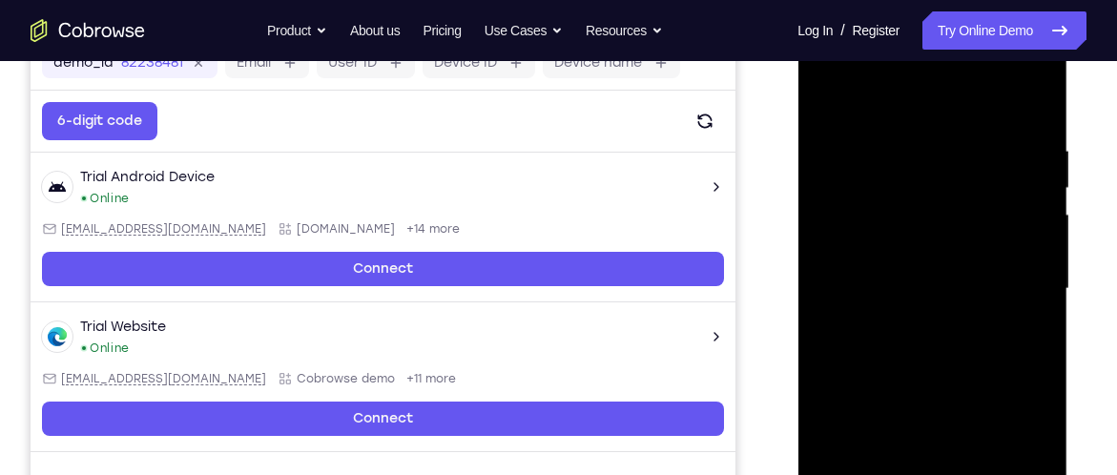
scroll to position [298, 0]
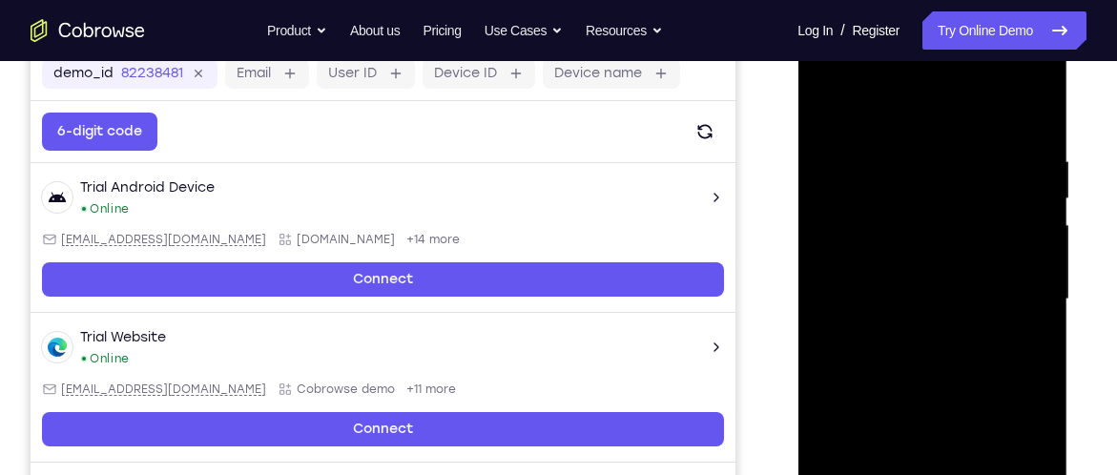
drag, startPoint x: 1046, startPoint y: 273, endPoint x: 825, endPoint y: 251, distance: 222.4
click at [825, 251] on div at bounding box center [932, 299] width 240 height 534
click at [1027, 110] on div at bounding box center [932, 299] width 240 height 534
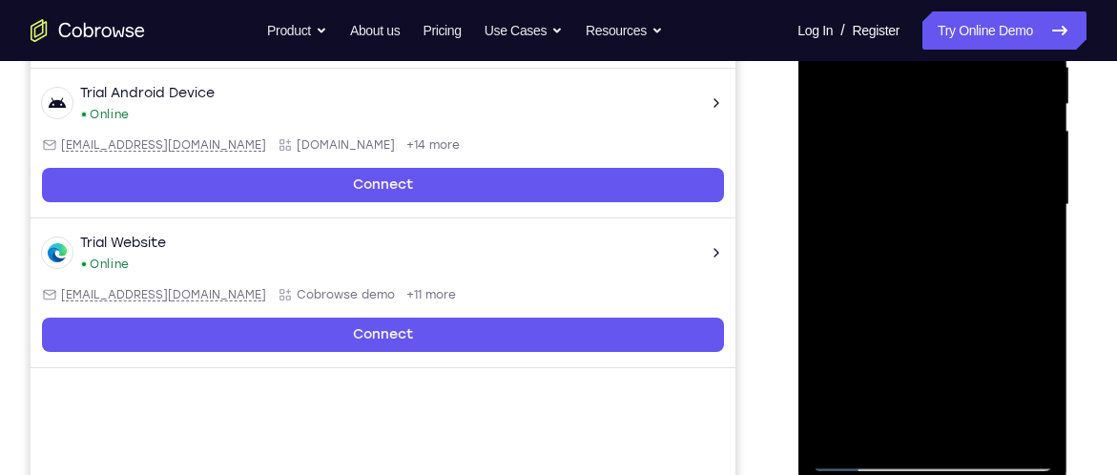
scroll to position [391, 0]
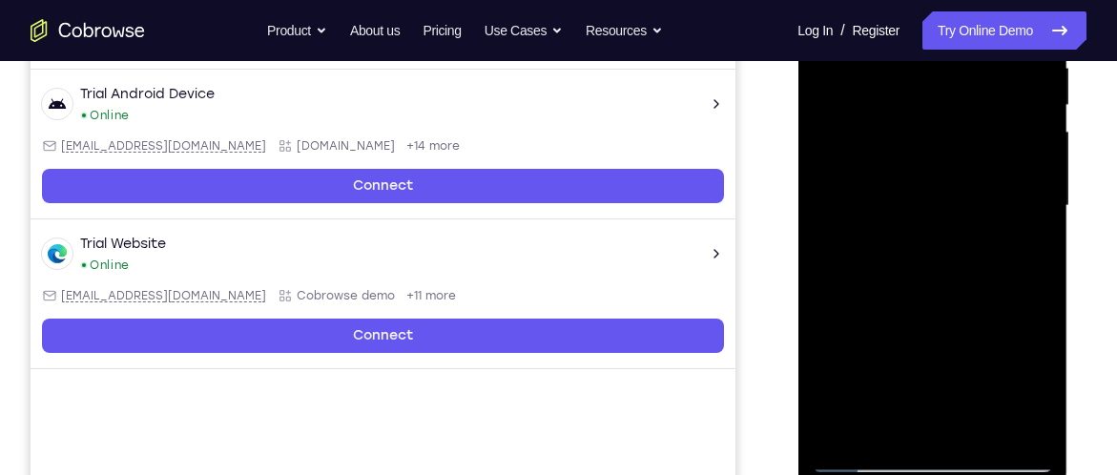
click at [975, 430] on div at bounding box center [932, 206] width 240 height 534
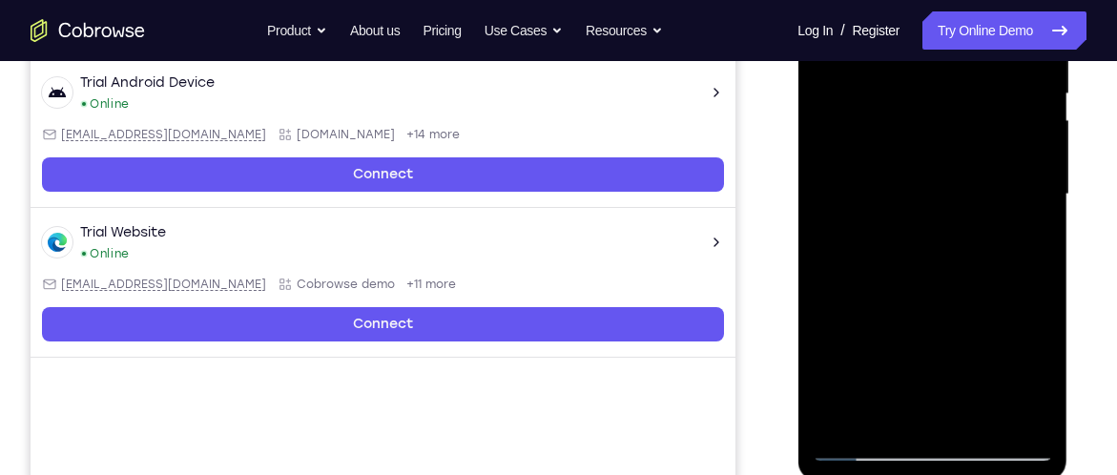
scroll to position [418, 0]
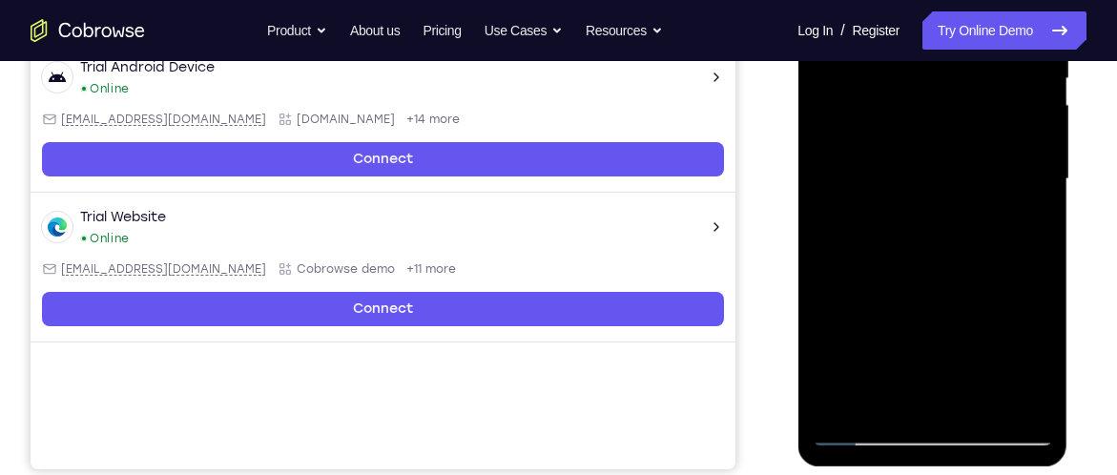
click at [878, 279] on div at bounding box center [932, 179] width 240 height 534
click at [867, 431] on div at bounding box center [932, 179] width 240 height 534
click at [880, 405] on div at bounding box center [932, 179] width 240 height 534
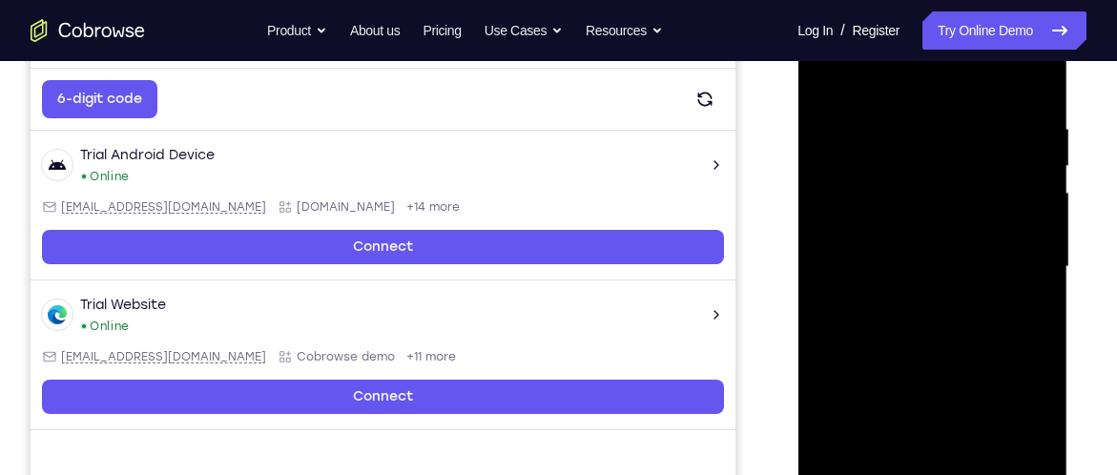
scroll to position [326, 0]
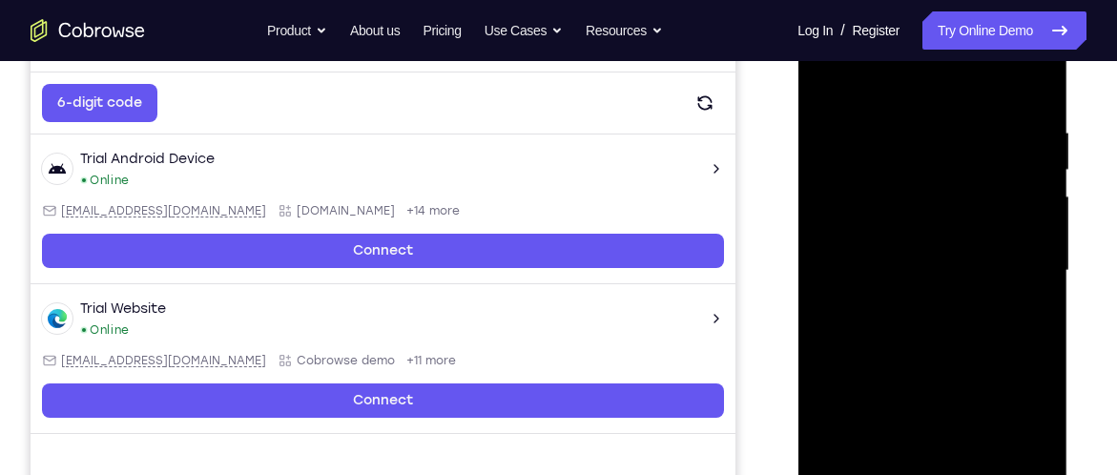
click at [849, 140] on div at bounding box center [932, 271] width 240 height 534
click at [1044, 243] on div at bounding box center [932, 271] width 240 height 534
click at [1035, 243] on div at bounding box center [932, 271] width 240 height 534
click at [829, 75] on div at bounding box center [932, 271] width 240 height 534
click at [863, 76] on div at bounding box center [932, 271] width 240 height 534
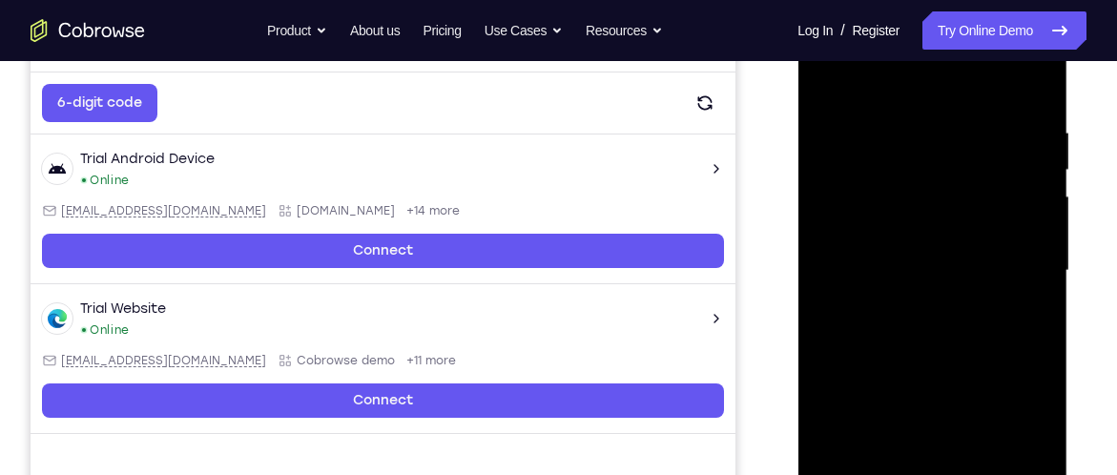
click at [843, 327] on div at bounding box center [932, 271] width 240 height 534
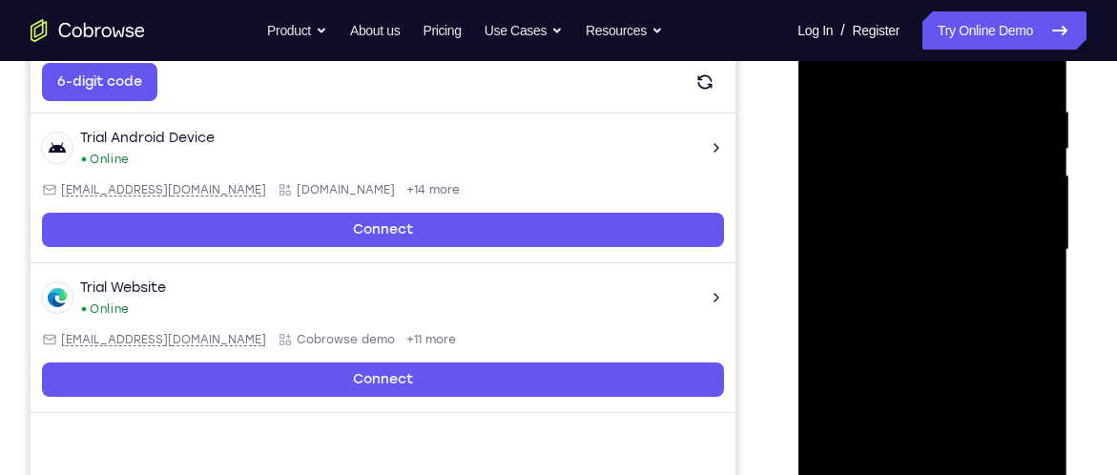
scroll to position [383, 0]
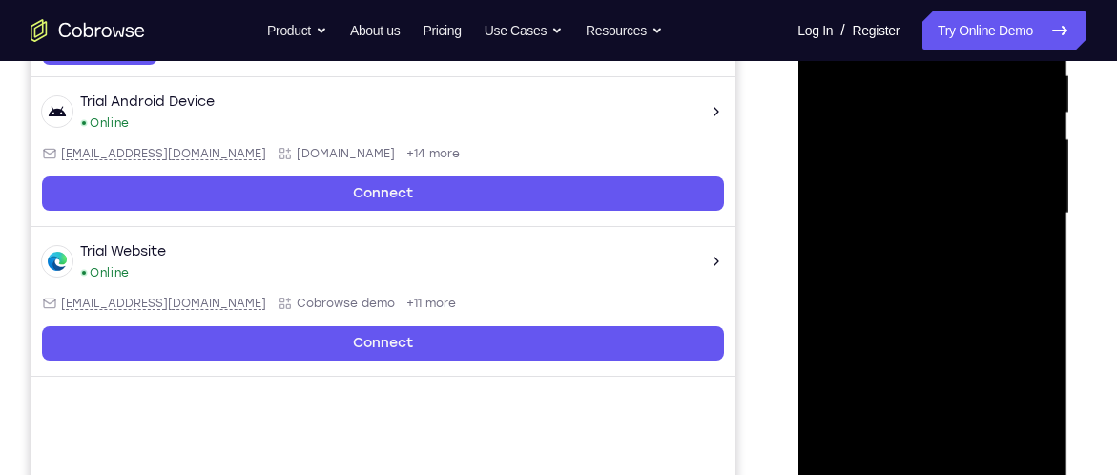
click at [844, 440] on div at bounding box center [932, 214] width 240 height 534
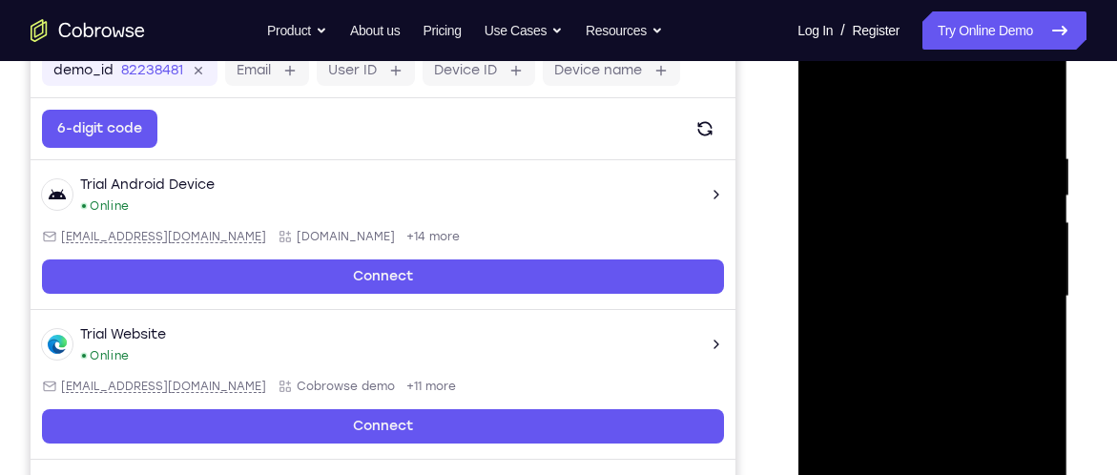
scroll to position [279, 0]
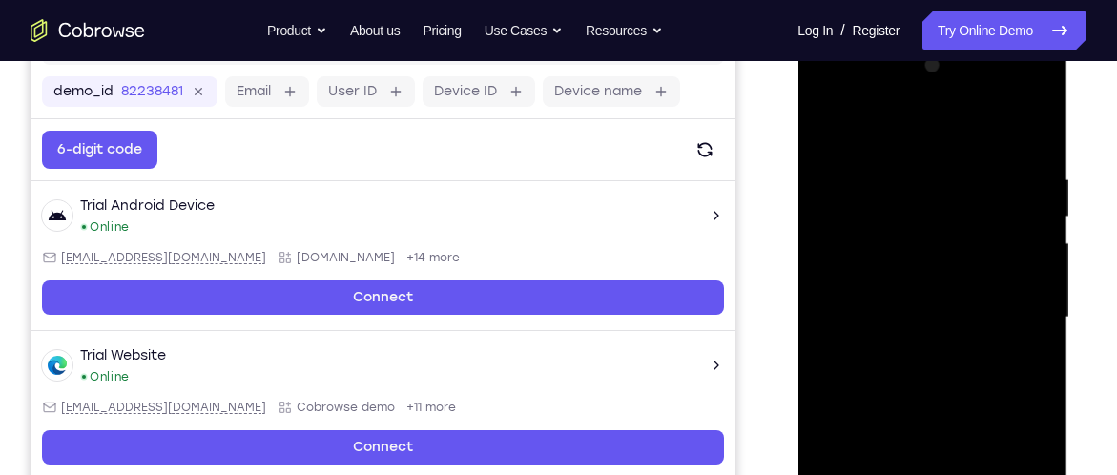
drag, startPoint x: 905, startPoint y: 239, endPoint x: 916, endPoint y: 382, distance: 143.5
click at [916, 382] on div at bounding box center [932, 318] width 240 height 534
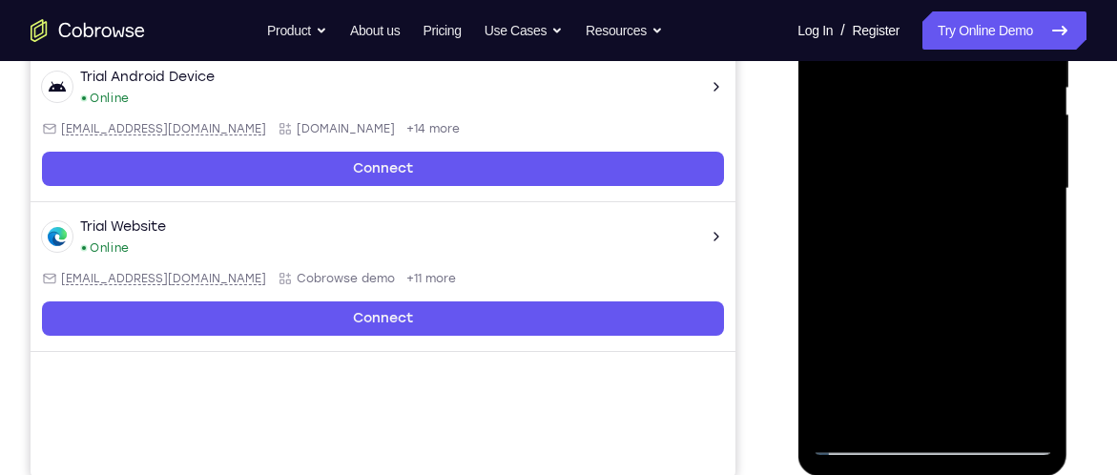
scroll to position [426, 0]
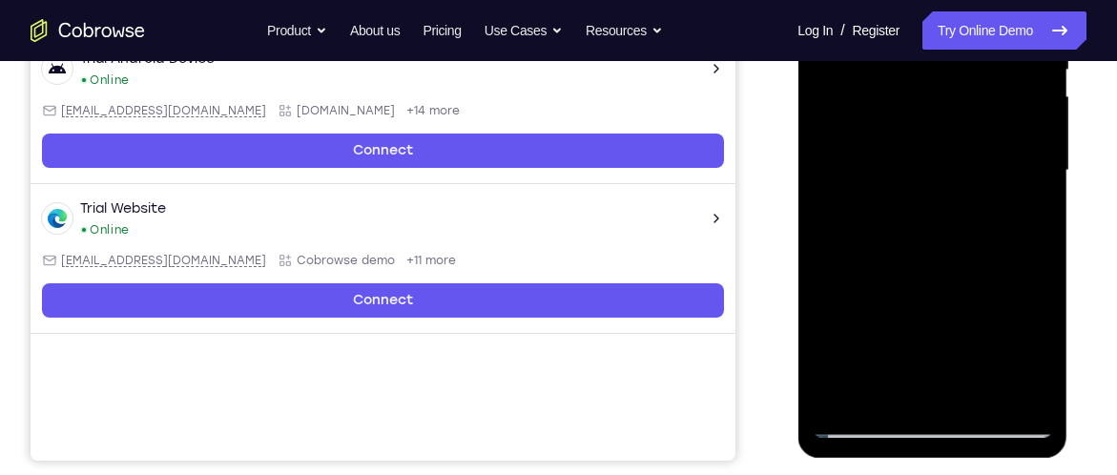
click at [1020, 394] on div at bounding box center [932, 171] width 240 height 534
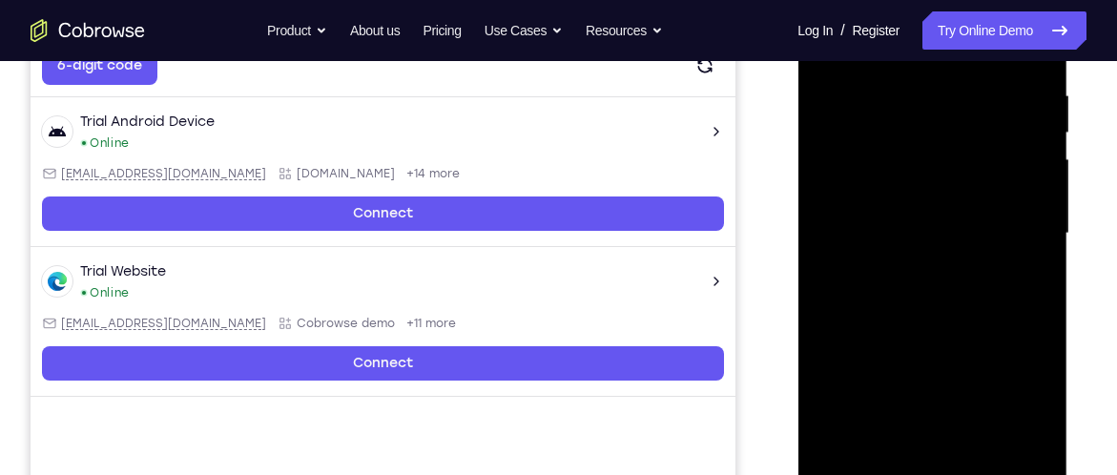
scroll to position [355, 0]
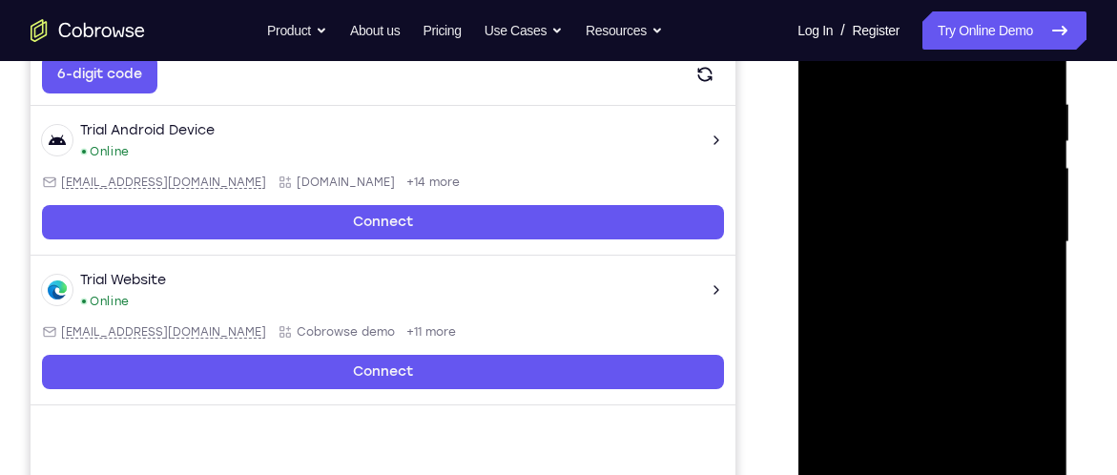
click at [844, 125] on div at bounding box center [932, 242] width 240 height 534
click at [888, 230] on div at bounding box center [932, 242] width 240 height 534
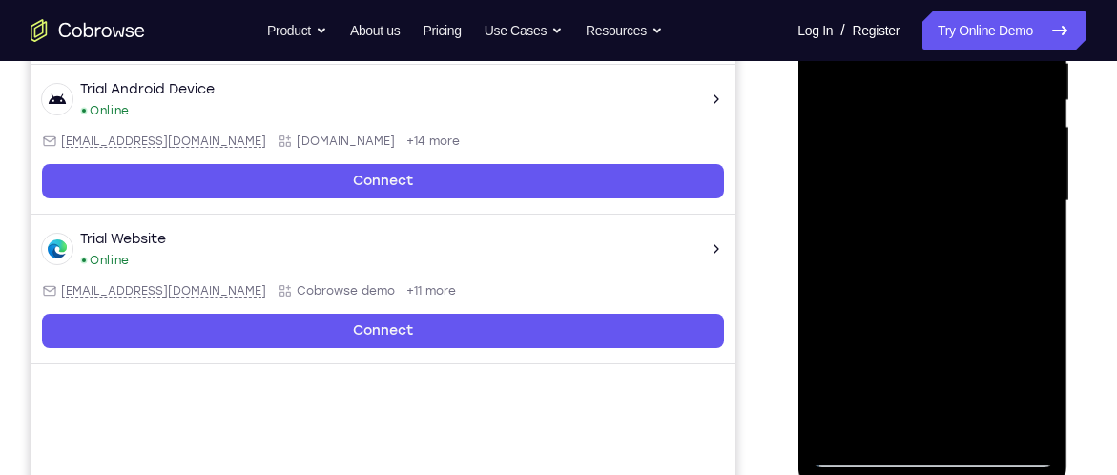
scroll to position [393, 0]
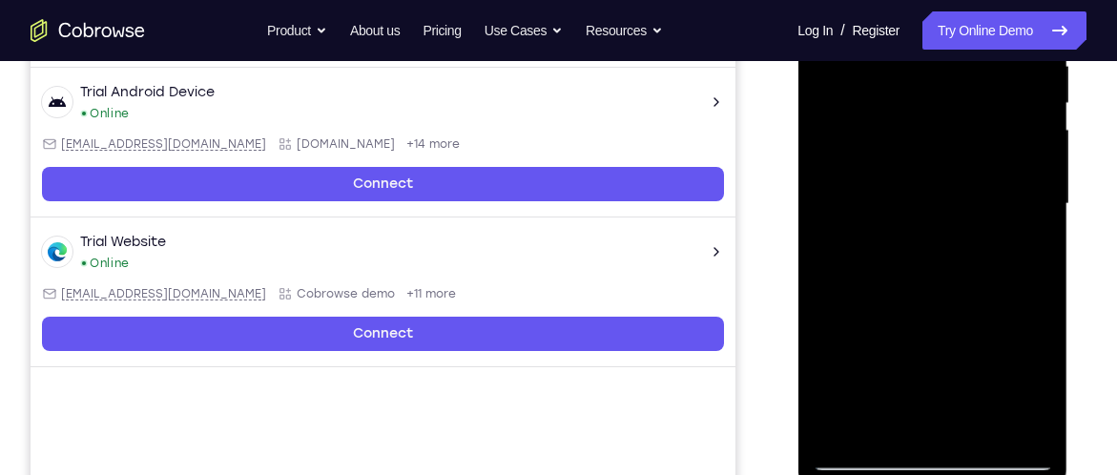
click at [856, 459] on div at bounding box center [932, 204] width 240 height 534
click at [890, 421] on div at bounding box center [932, 204] width 240 height 534
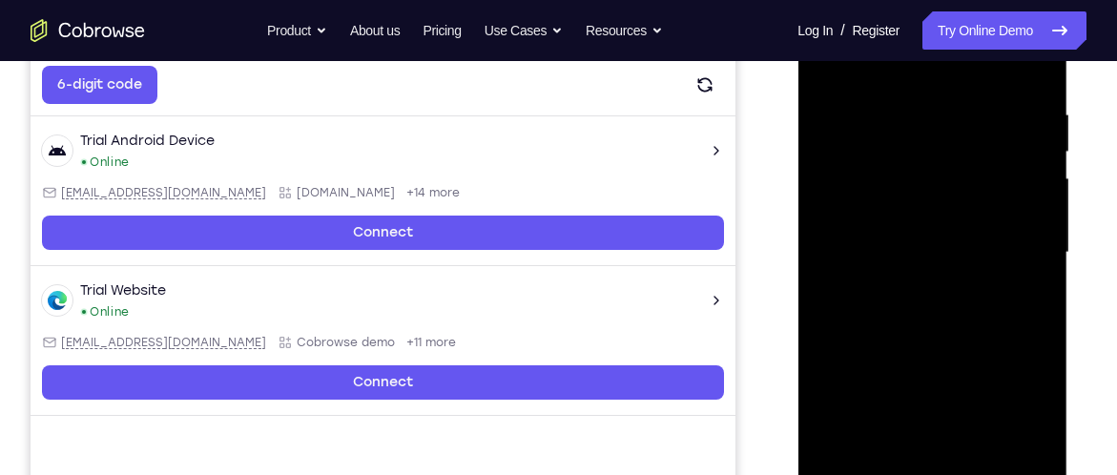
scroll to position [329, 0]
